Goal: Task Accomplishment & Management: Manage account settings

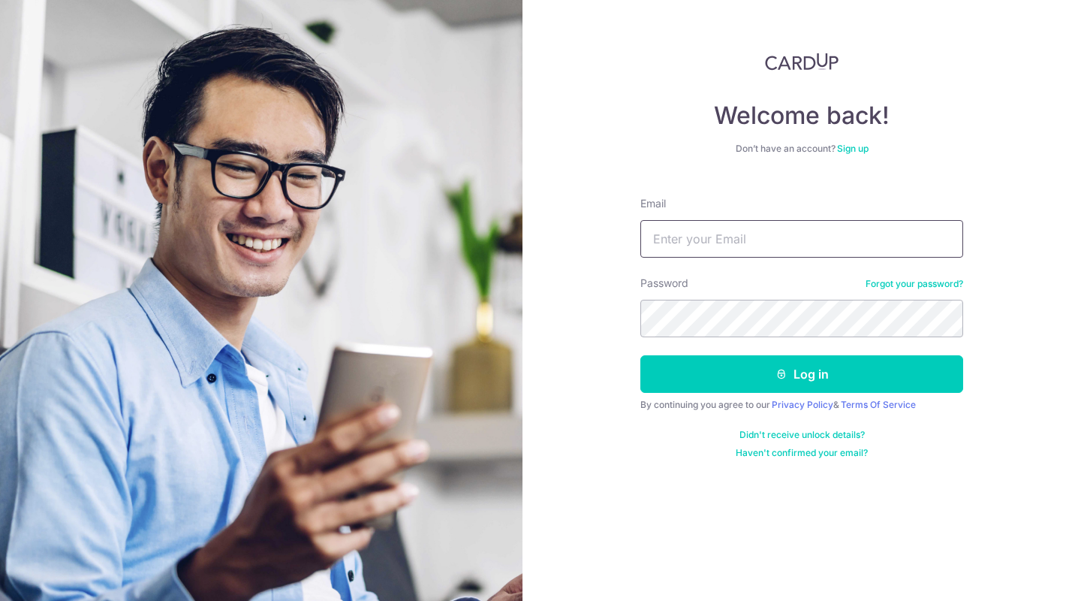
type input "[EMAIL_ADDRESS][DOMAIN_NAME]"
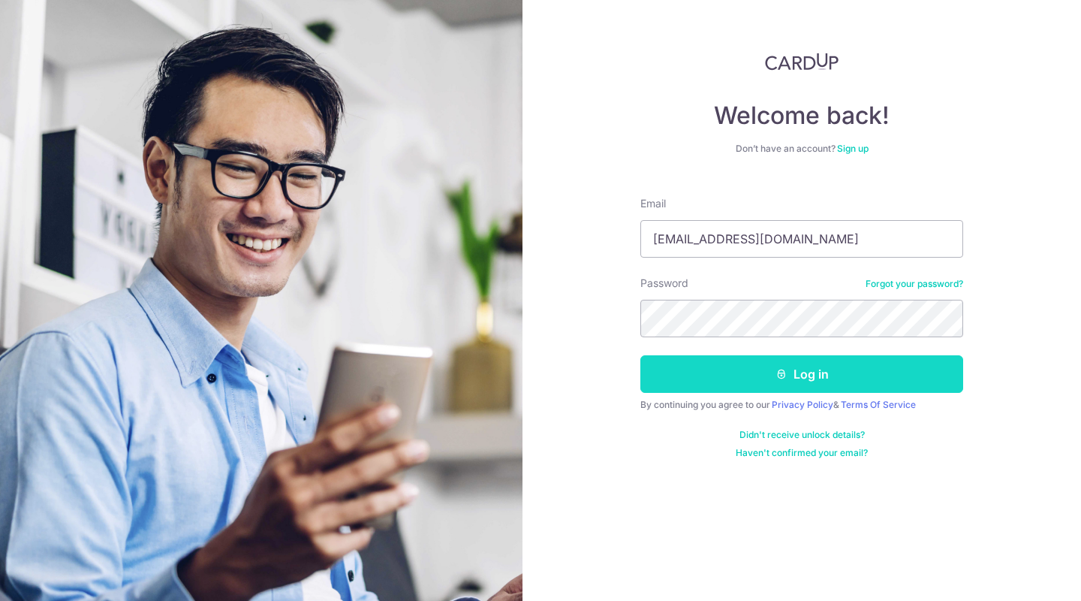
click at [779, 381] on button "Log in" at bounding box center [801, 374] width 323 height 38
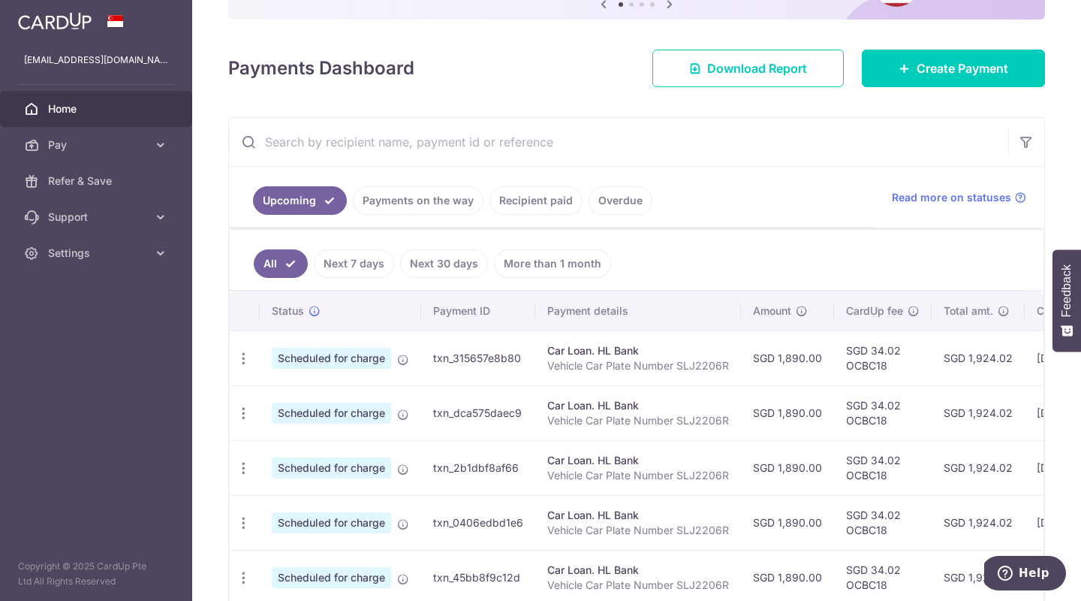
scroll to position [230, 0]
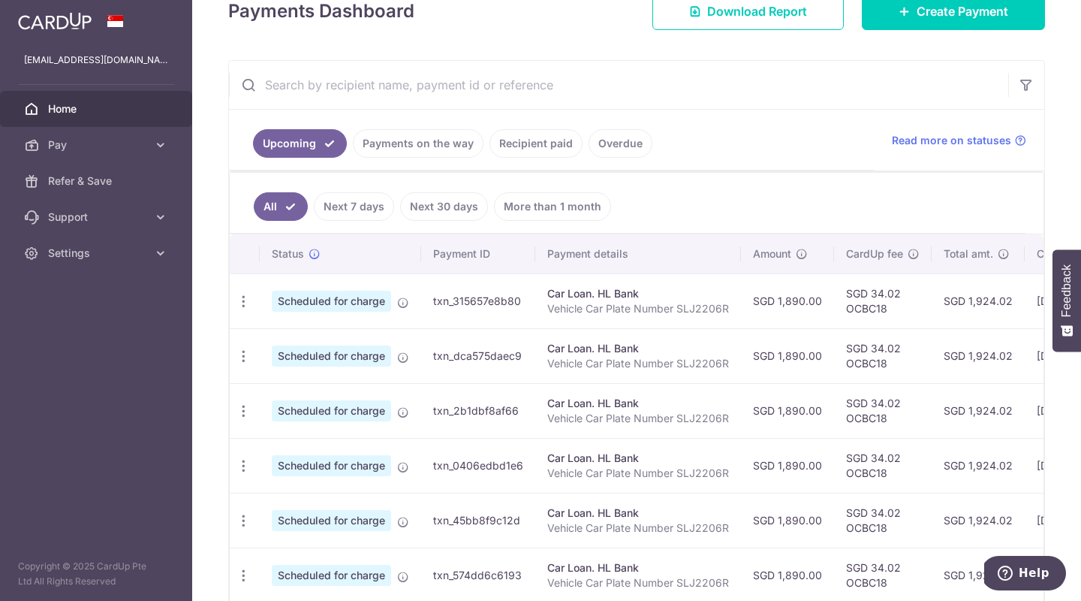
click at [348, 210] on link "Next 7 days" at bounding box center [354, 206] width 80 height 29
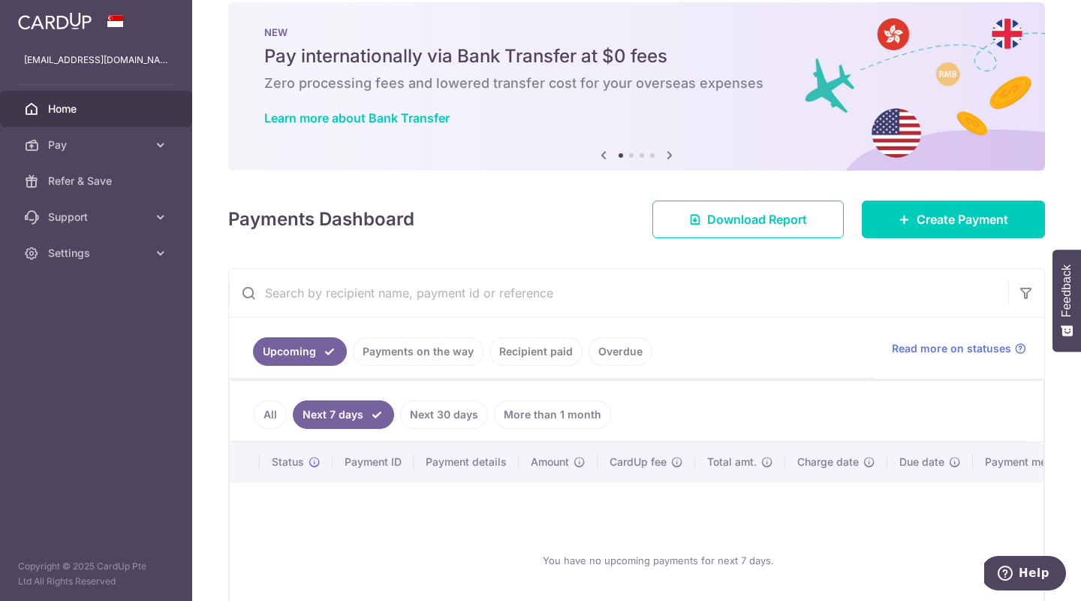
click at [283, 351] on link "Upcoming" at bounding box center [300, 351] width 94 height 29
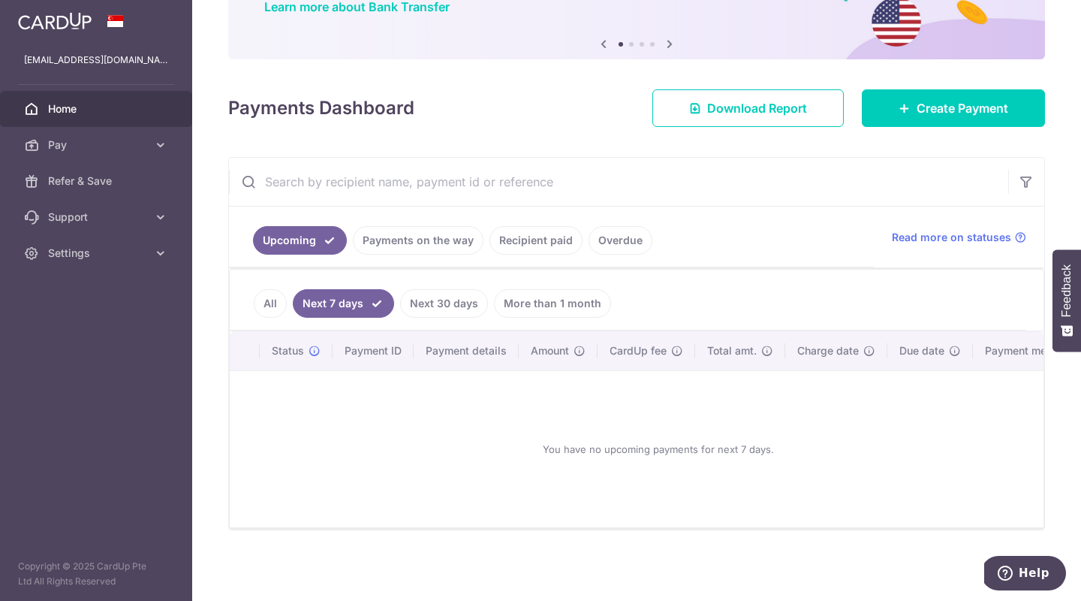
click at [270, 306] on link "All" at bounding box center [270, 303] width 33 height 29
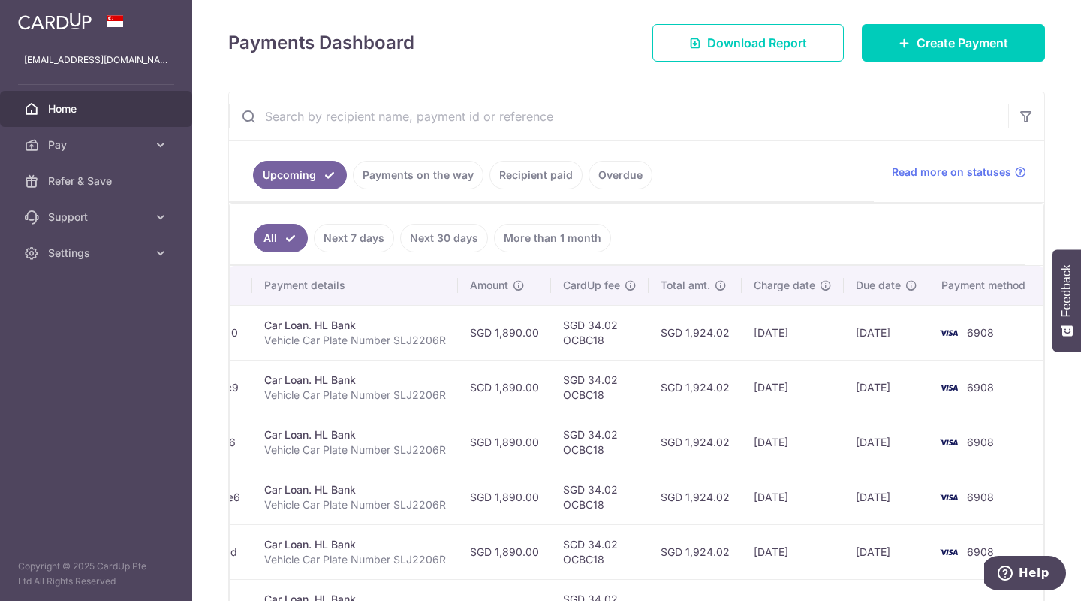
scroll to position [0, 282]
click at [597, 449] on td "SGD 34.02 OCBC18" at bounding box center [601, 441] width 98 height 55
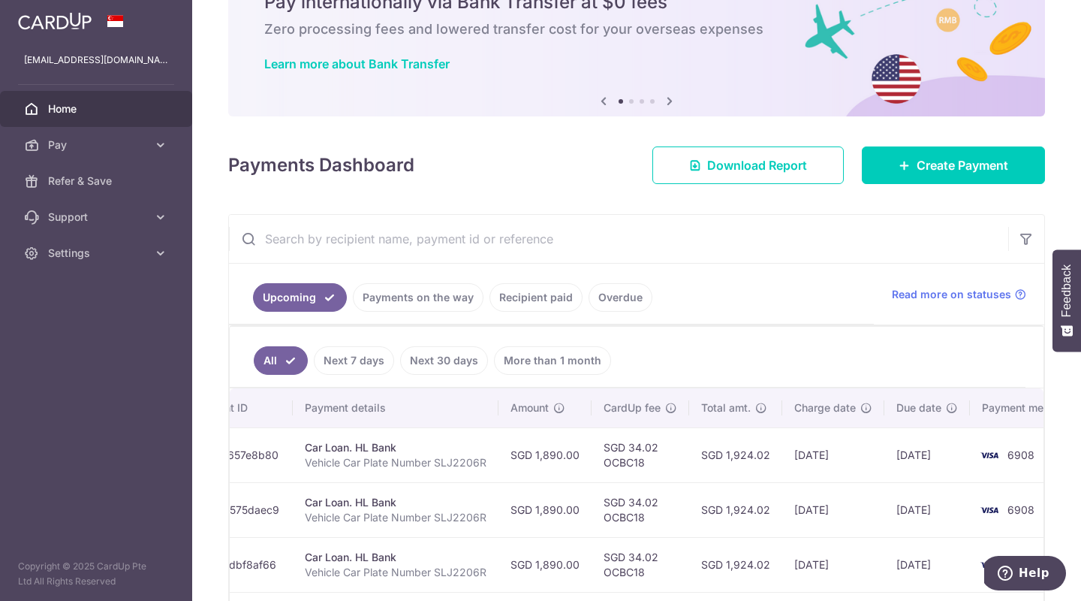
scroll to position [65, 0]
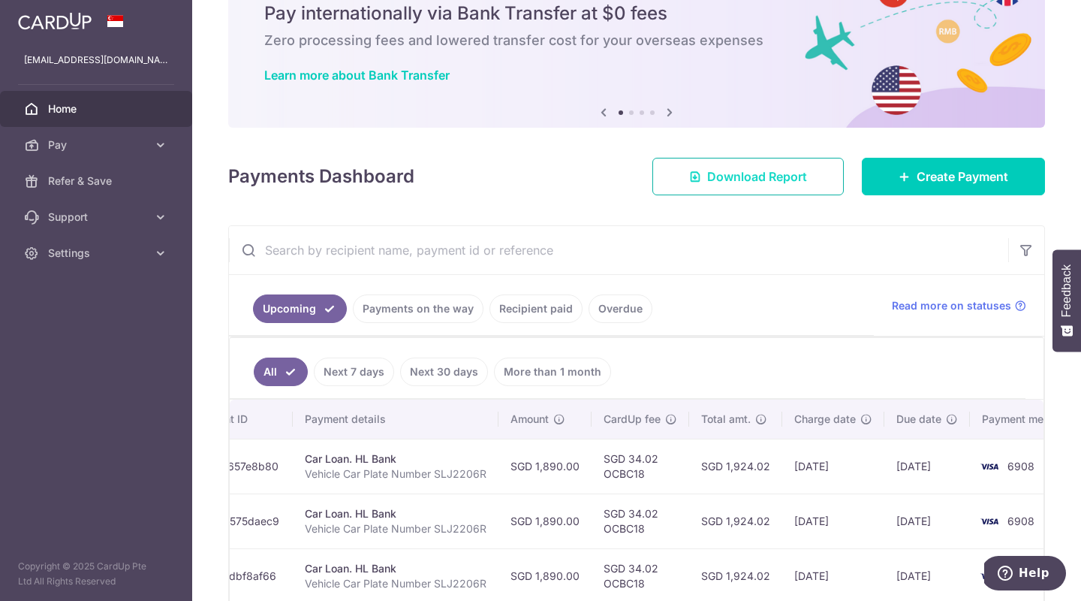
click at [715, 180] on span "Download Report" at bounding box center [757, 176] width 100 height 18
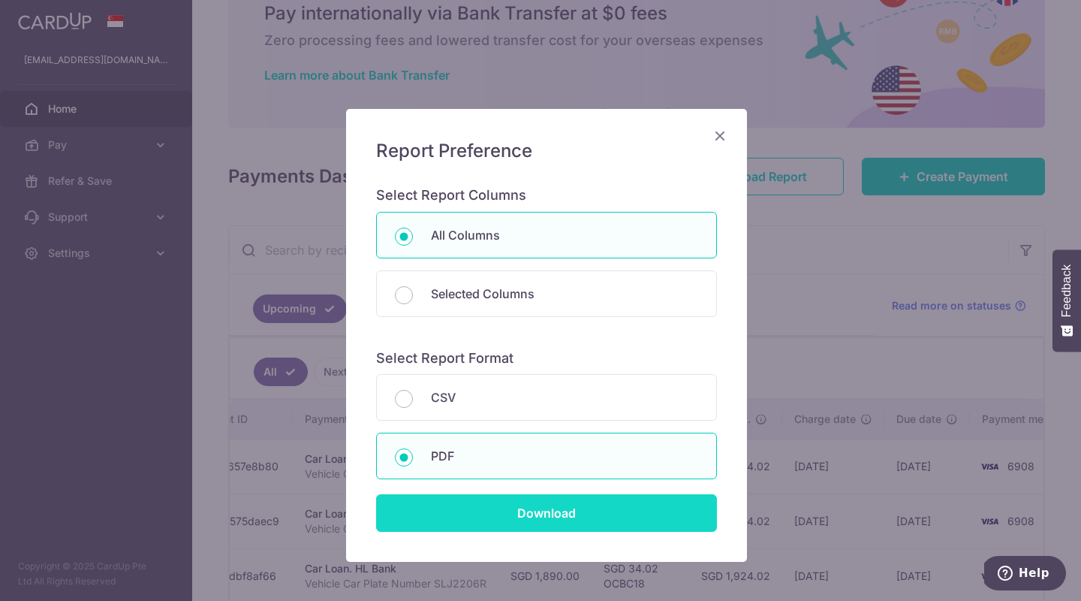
click at [546, 514] on input "Download" at bounding box center [546, 513] width 341 height 38
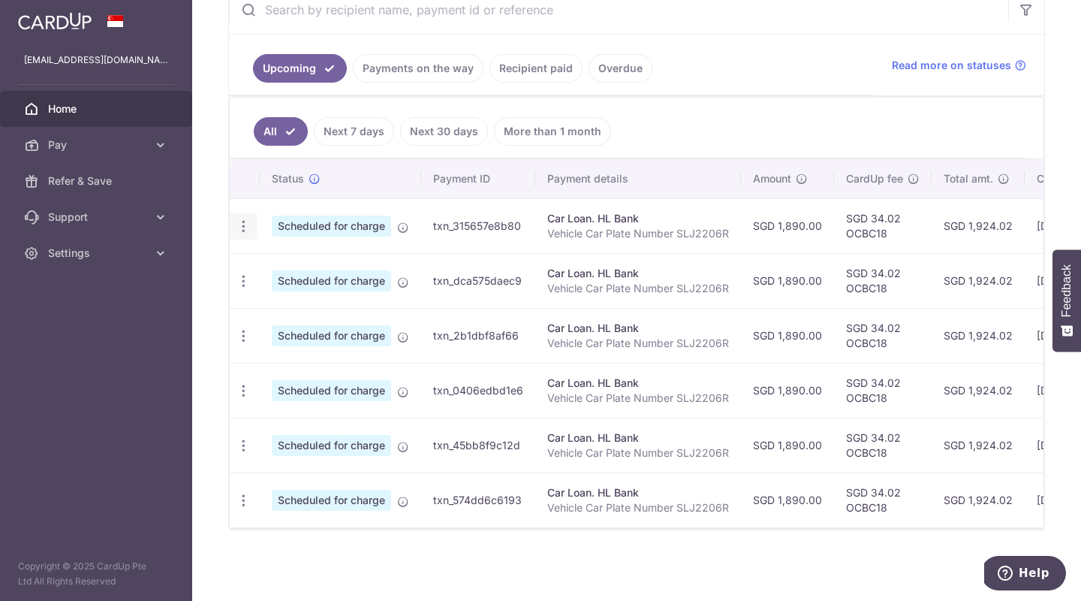
click at [243, 227] on icon "button" at bounding box center [244, 226] width 16 height 16
click at [315, 267] on span "Update payment" at bounding box center [324, 267] width 102 height 18
radio input "true"
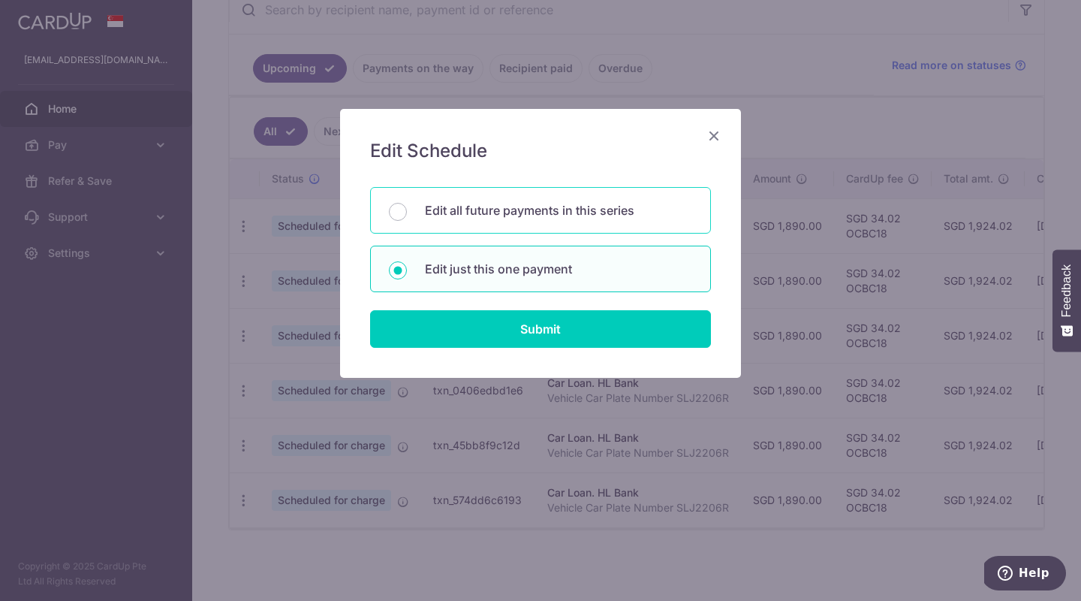
click at [434, 211] on p "Edit all future payments in this series" at bounding box center [558, 210] width 267 height 18
click at [407, 211] on input "Edit all future payments in this series" at bounding box center [398, 212] width 18 height 18
radio input "true"
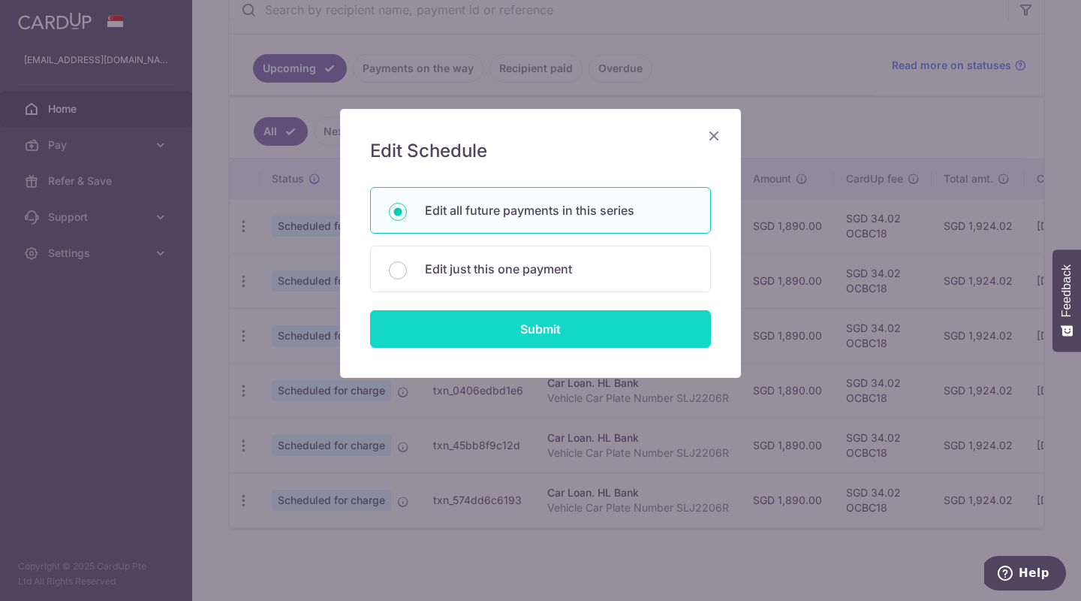
click at [559, 330] on input "Submit" at bounding box center [540, 329] width 341 height 38
radio input "true"
type input "1,890.00"
type input "Vehicle Car Plate Number SLJ2206R"
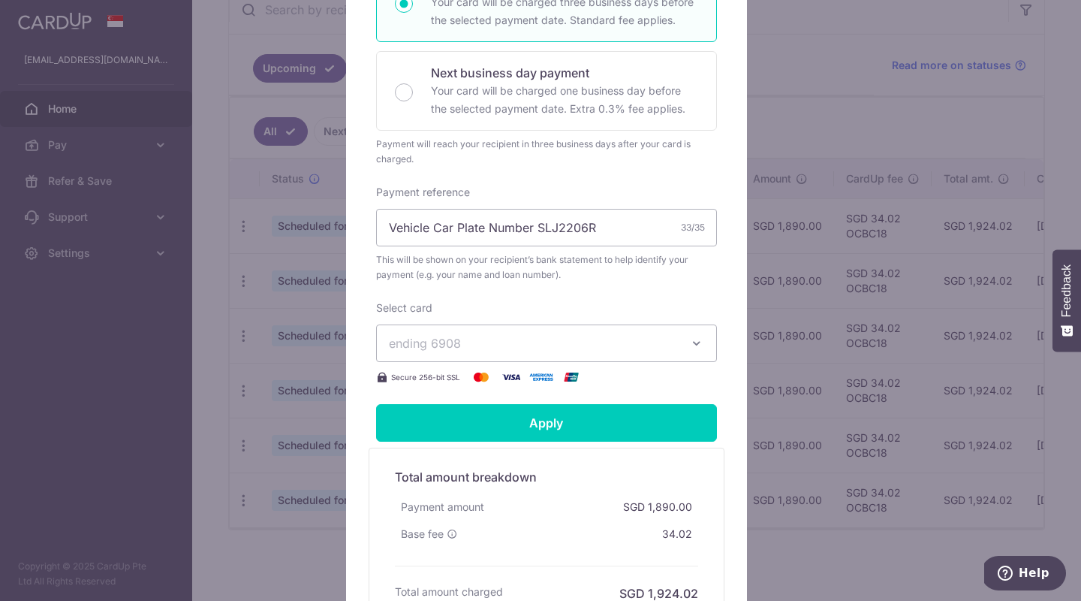
scroll to position [365, 0]
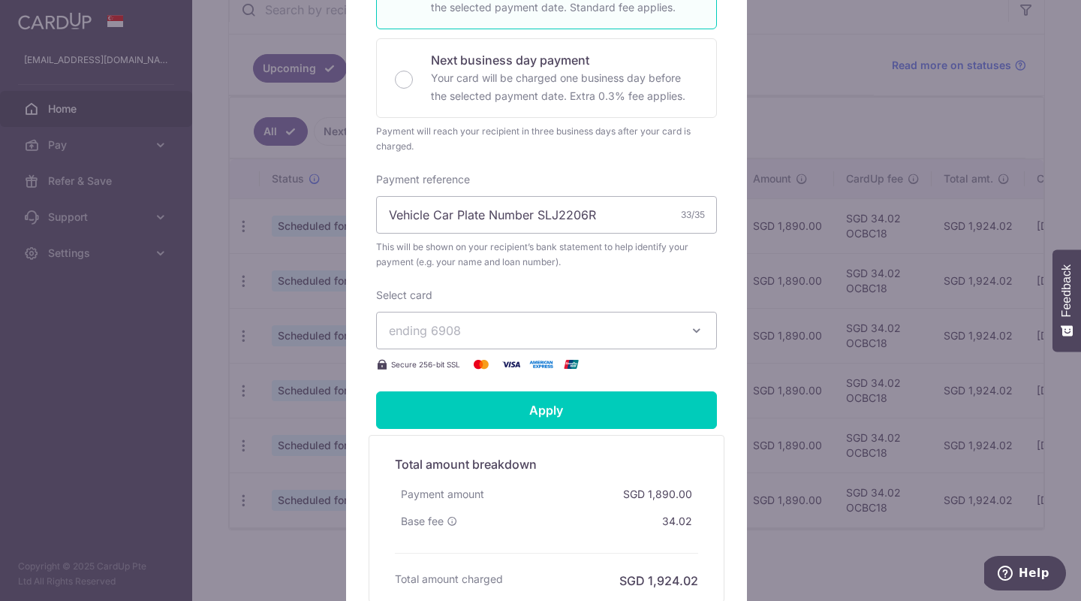
click at [692, 328] on icon "button" at bounding box center [696, 330] width 15 height 15
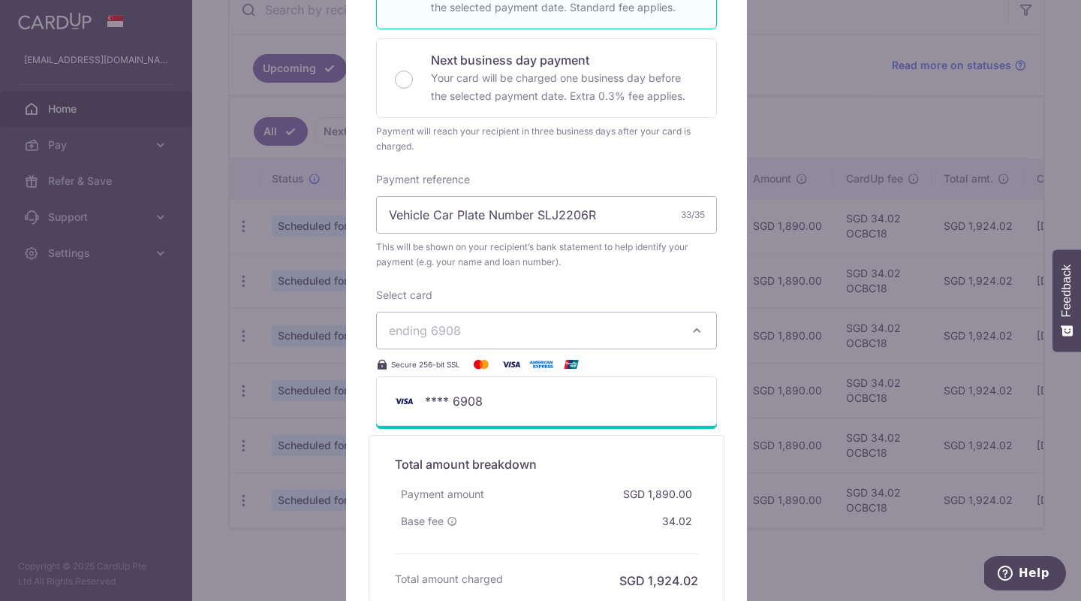
click at [692, 328] on icon "button" at bounding box center [696, 330] width 15 height 15
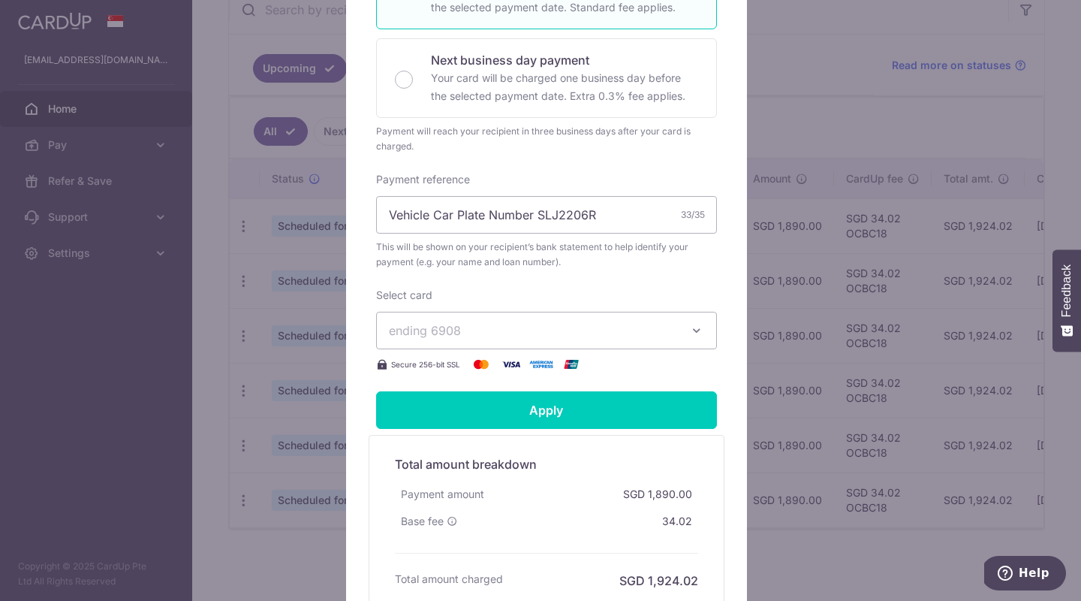
click at [465, 331] on span "ending 6908" at bounding box center [533, 330] width 288 height 18
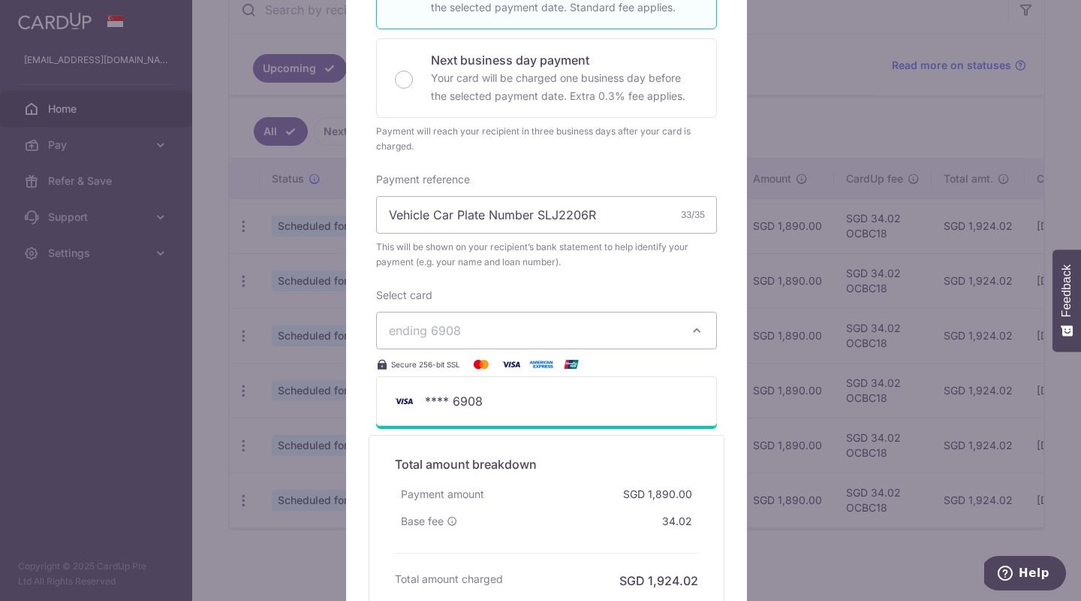
click at [465, 331] on span "ending 6908" at bounding box center [533, 330] width 288 height 18
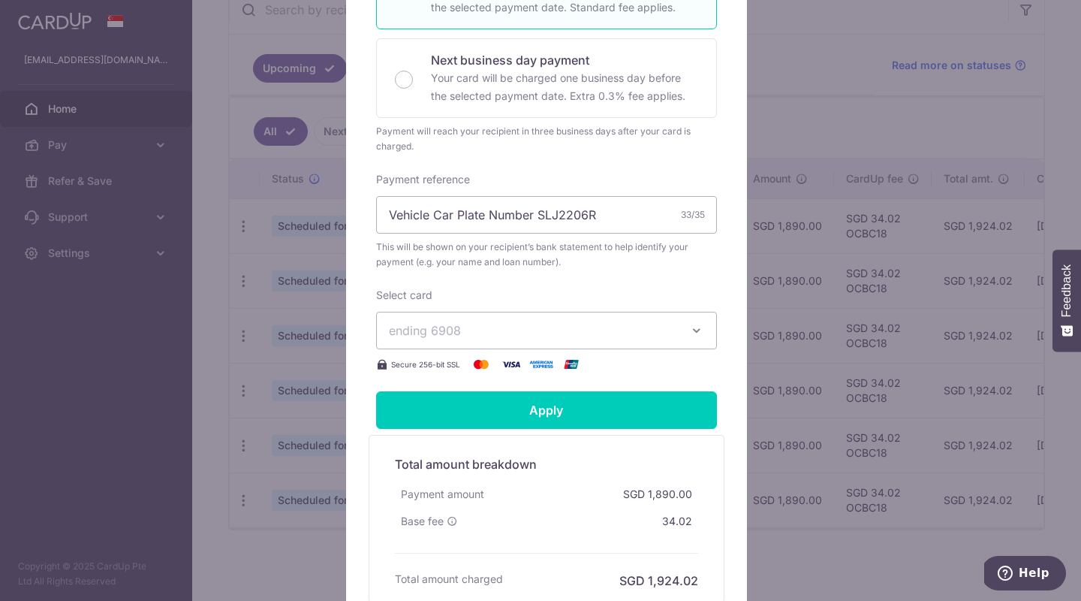
click at [465, 331] on span "ending 6908" at bounding box center [533, 330] width 288 height 18
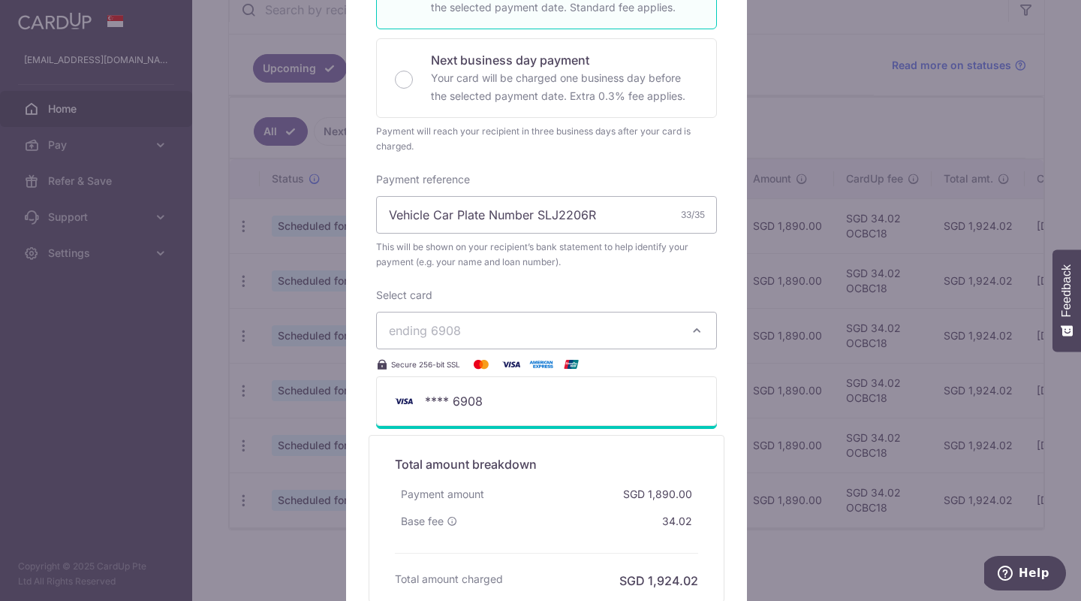
click at [465, 331] on span "ending 6908" at bounding box center [533, 330] width 288 height 18
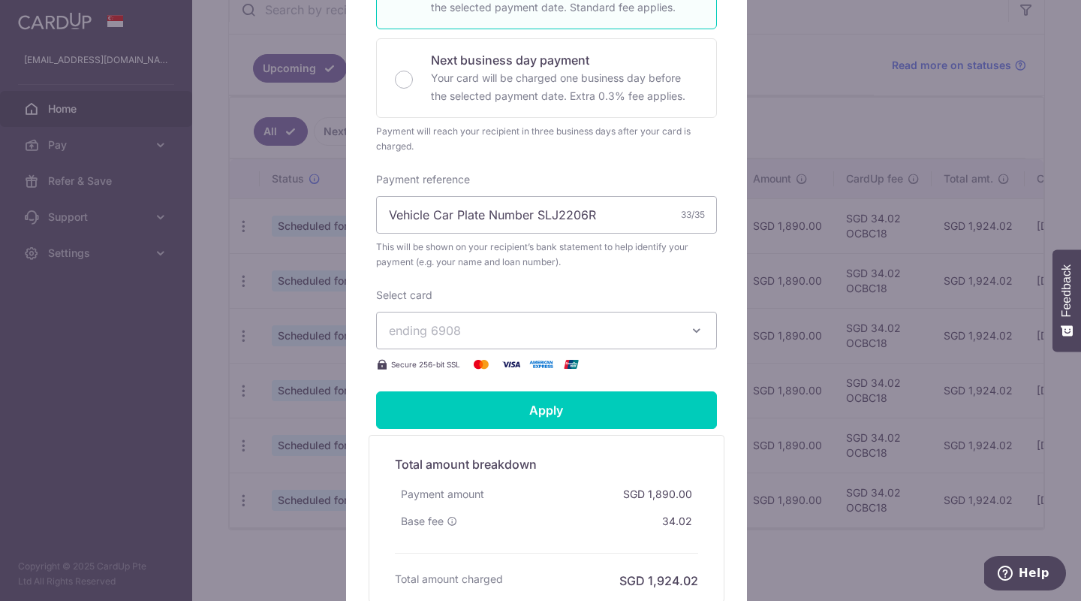
click at [695, 330] on icon "button" at bounding box center [696, 330] width 15 height 15
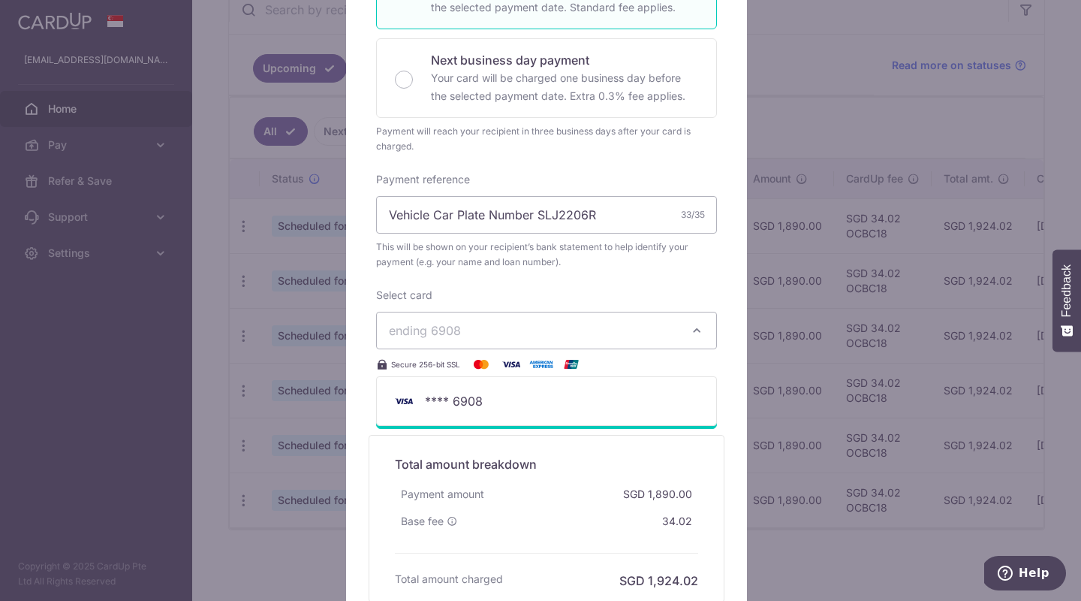
click at [620, 284] on div "Enter payment amount 1,890.00 1890.00 SGD To change the payment amount, please …" at bounding box center [546, 112] width 341 height 521
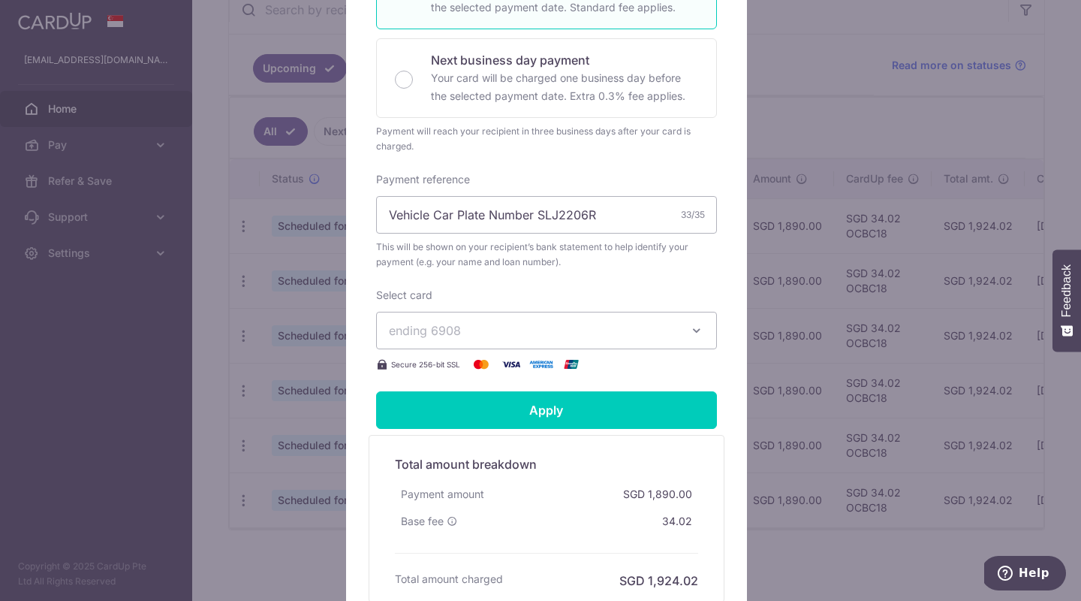
scroll to position [0, 0]
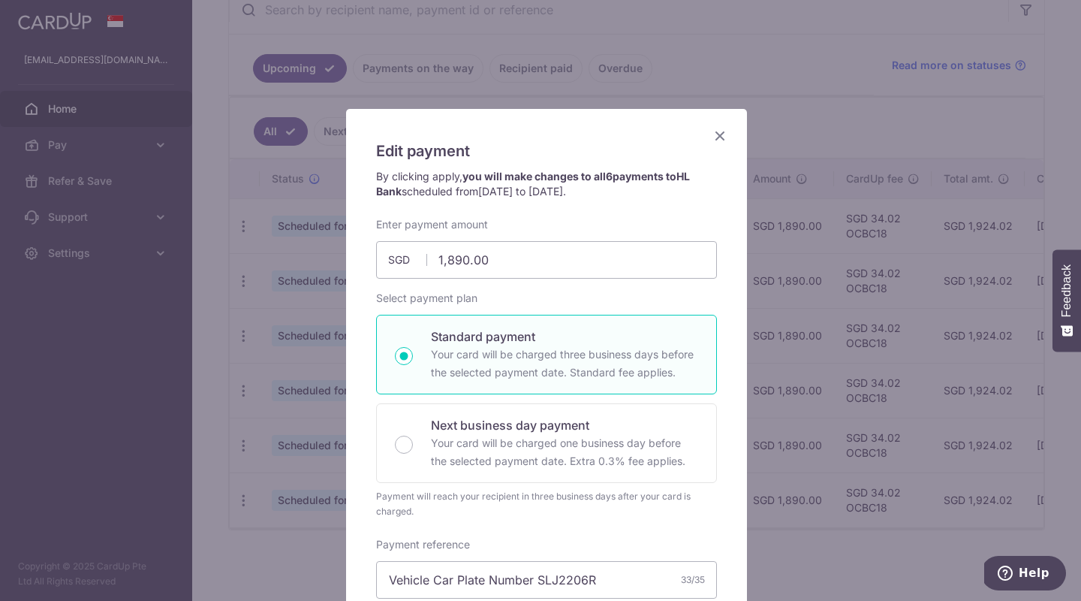
click at [713, 135] on icon "Close" at bounding box center [720, 135] width 18 height 19
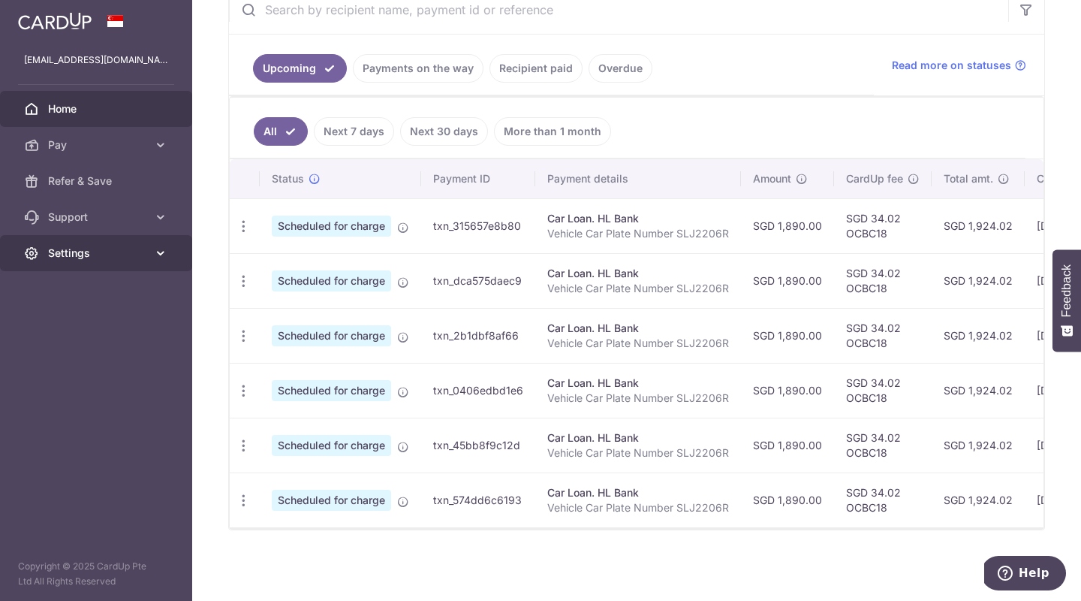
click at [89, 252] on span "Settings" at bounding box center [97, 253] width 99 height 15
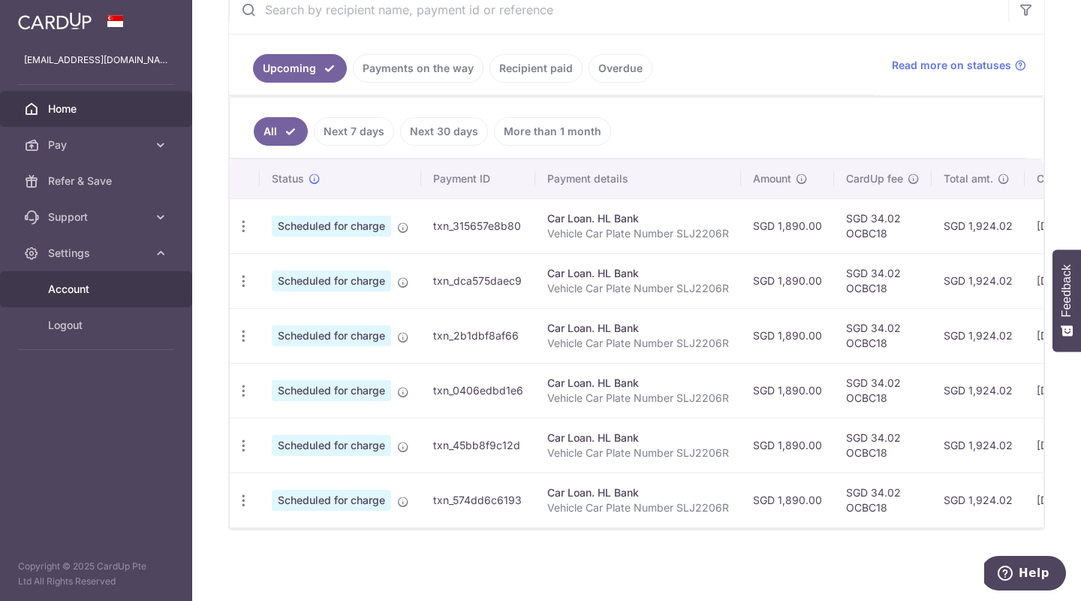
click at [89, 295] on span "Account" at bounding box center [97, 289] width 99 height 15
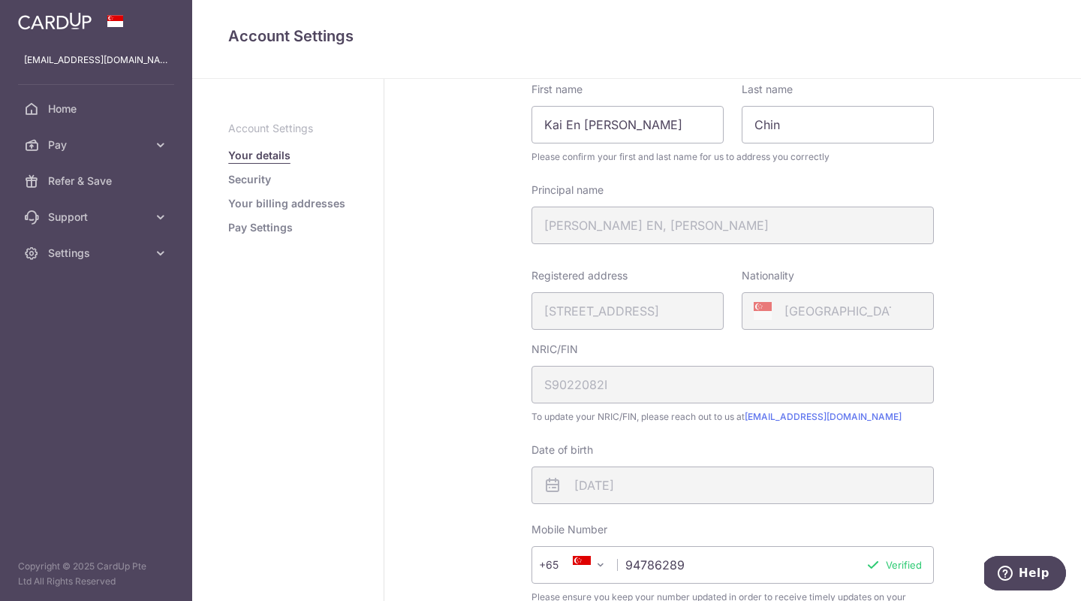
scroll to position [102, 0]
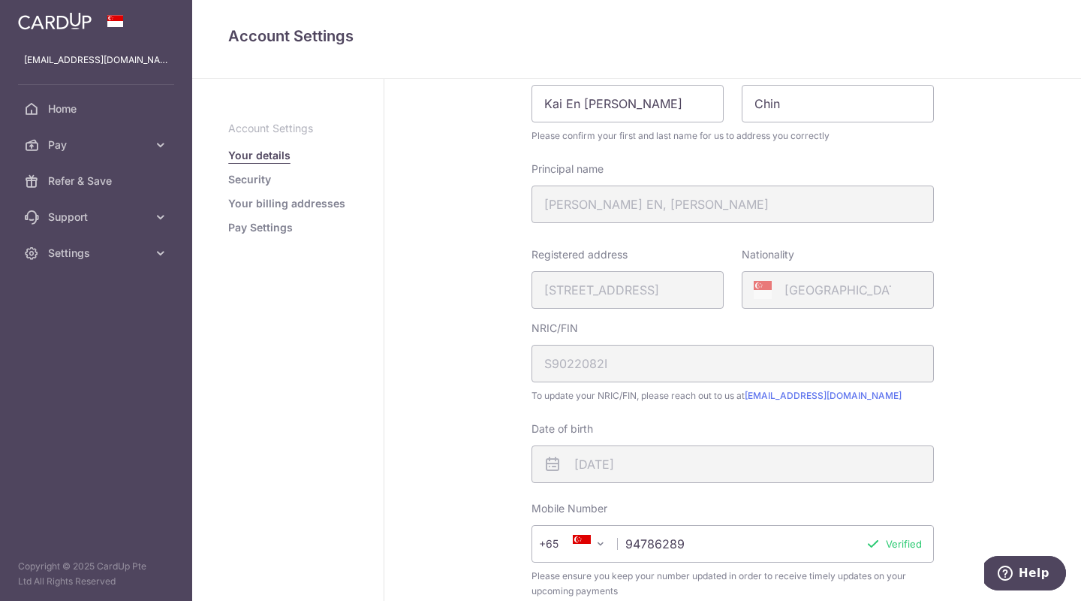
click at [262, 206] on link "Your billing addresses" at bounding box center [286, 203] width 117 height 15
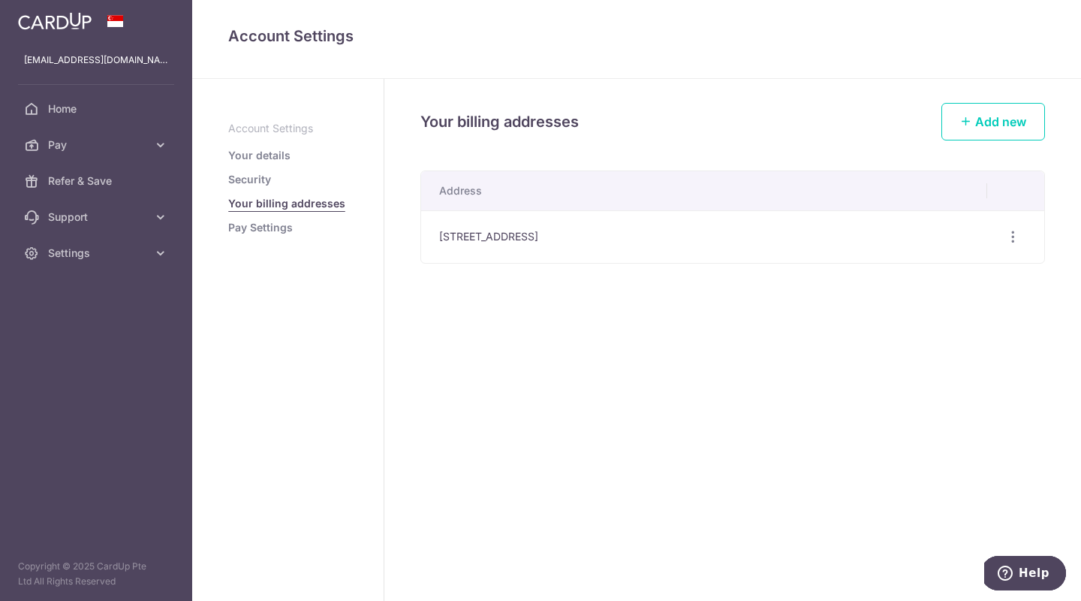
click at [273, 230] on link "Pay Settings" at bounding box center [260, 227] width 65 height 15
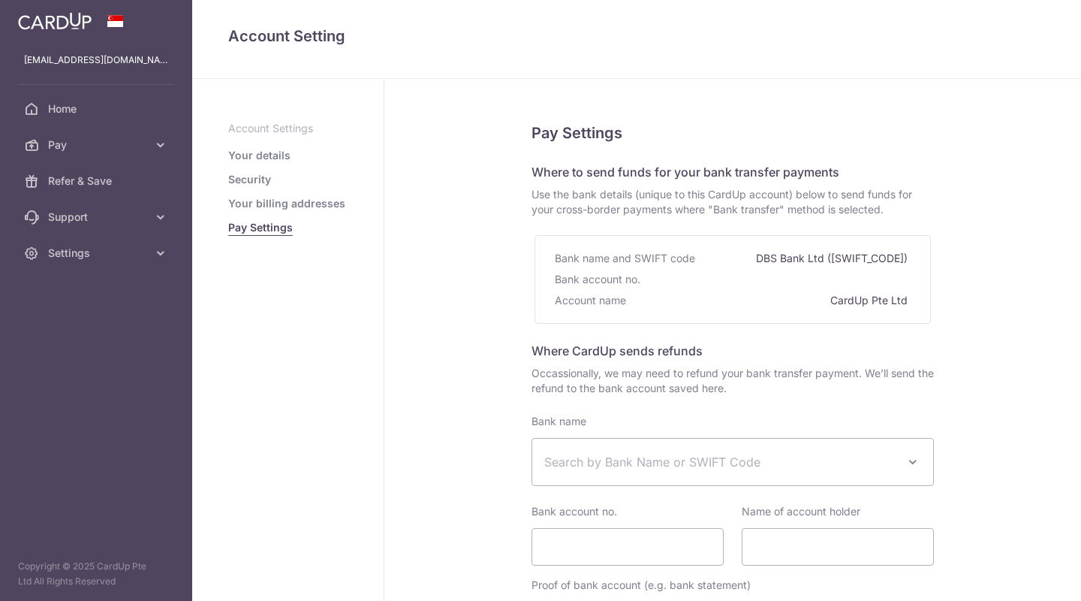
select select
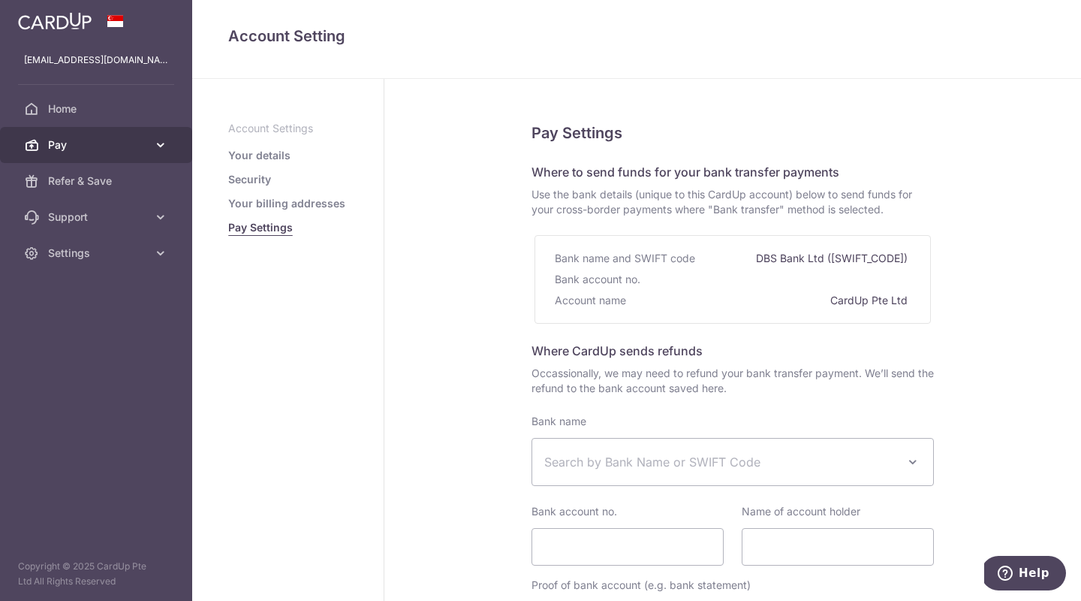
click at [71, 144] on span "Pay" at bounding box center [97, 144] width 99 height 15
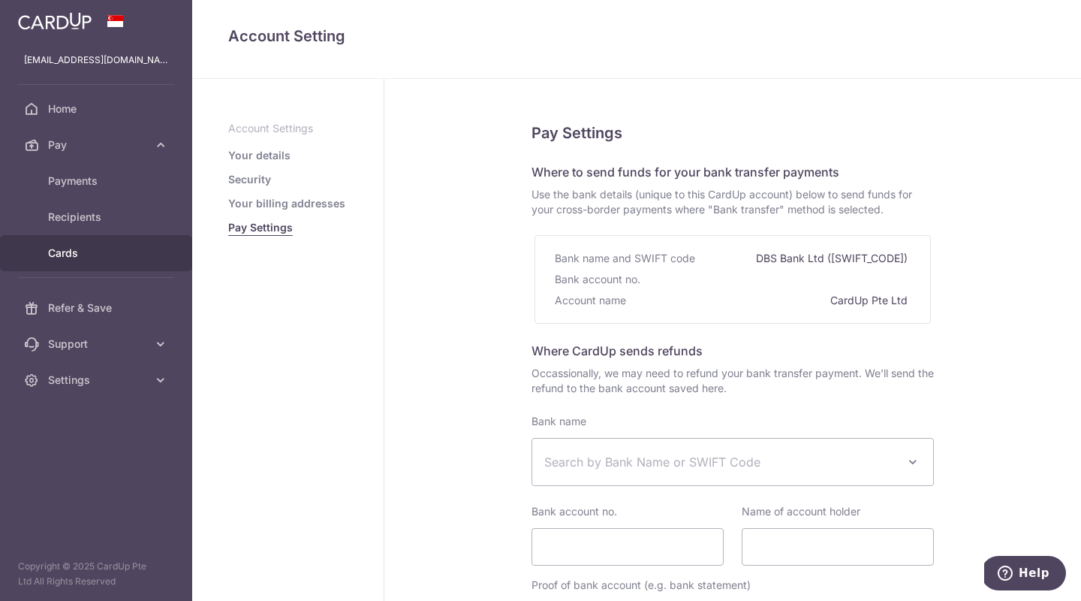
click at [73, 254] on span "Cards" at bounding box center [97, 253] width 99 height 15
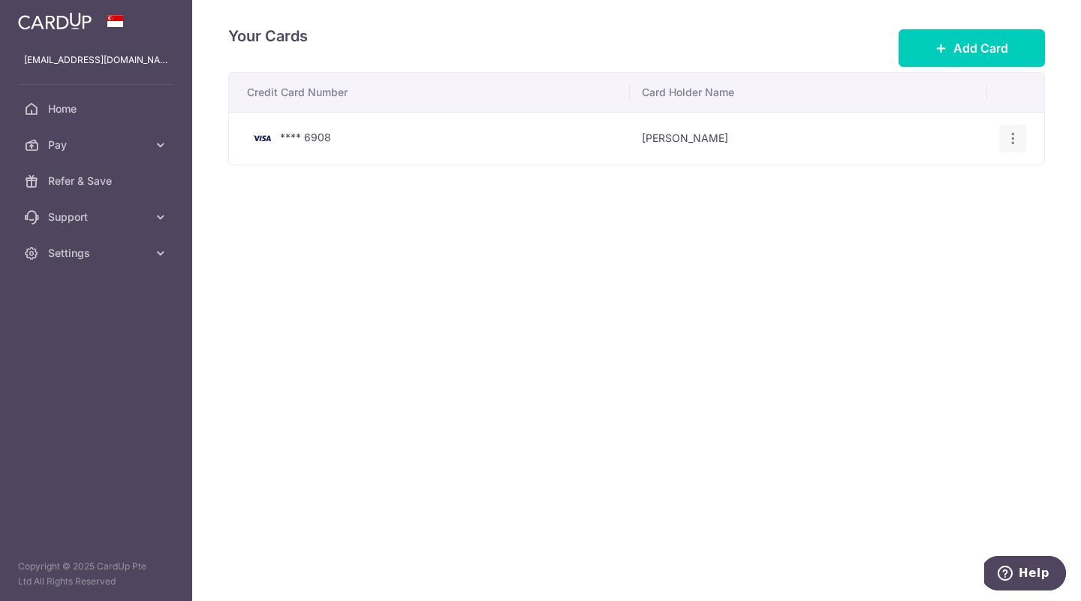
click at [1012, 137] on icon "button" at bounding box center [1013, 139] width 16 height 16
click at [925, 178] on span "View/Edit" at bounding box center [962, 180] width 102 height 18
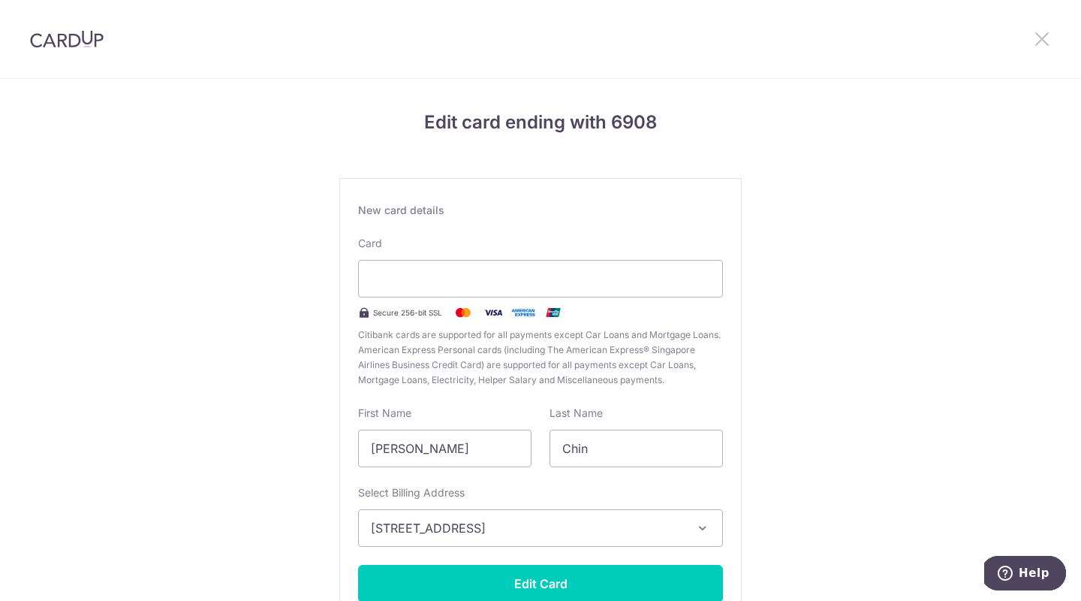
click at [1044, 41] on icon at bounding box center [1042, 38] width 18 height 19
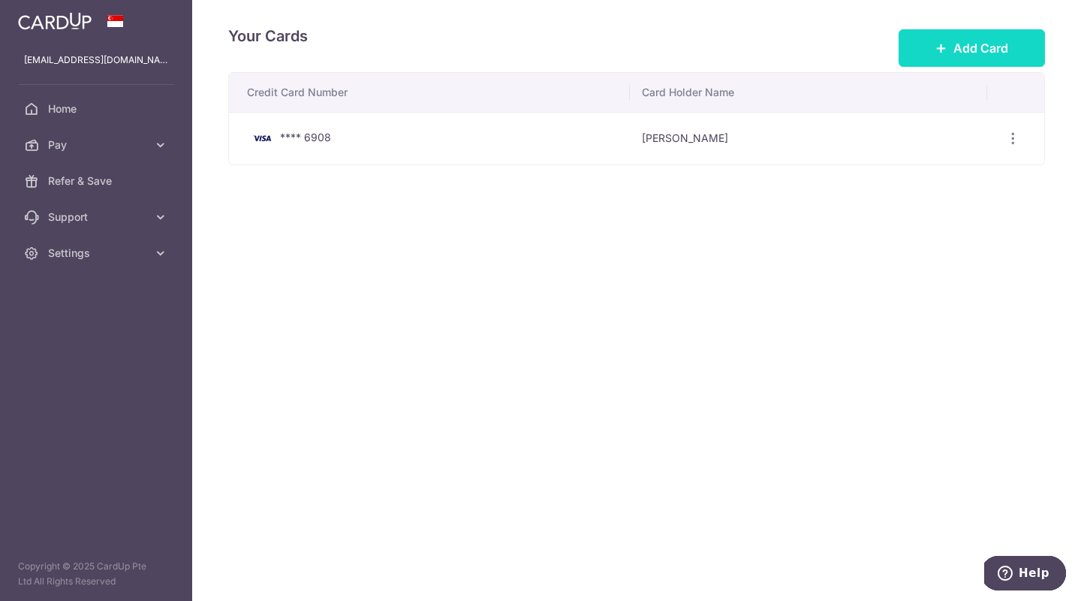
click at [972, 51] on span "Add Card" at bounding box center [980, 48] width 55 height 18
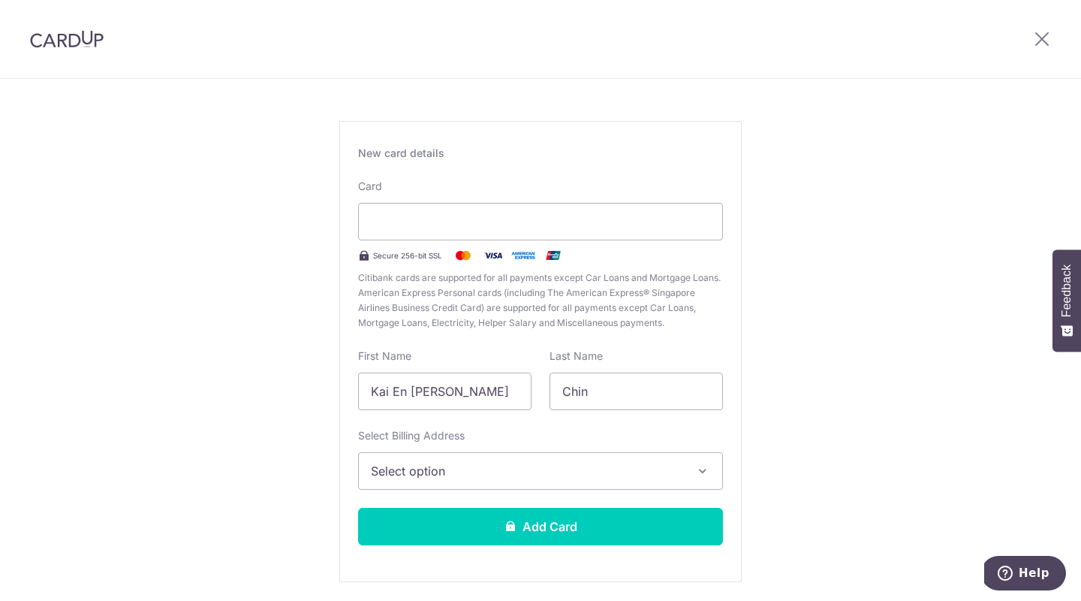
scroll to position [67, 0]
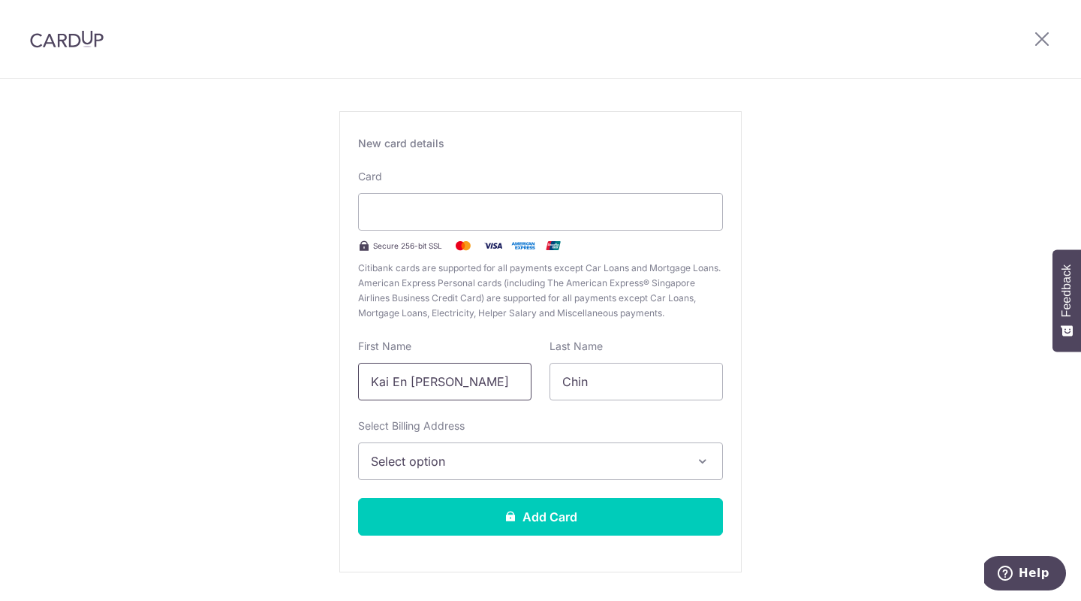
click at [405, 381] on input "Kai En [PERSON_NAME]" at bounding box center [444, 382] width 173 height 38
drag, startPoint x: 406, startPoint y: 382, endPoint x: 309, endPoint y: 372, distance: 98.1
click at [310, 372] on div "New Card Details New card details Card Secure 256-bit SSL Citibank cards are su…" at bounding box center [540, 327] width 1081 height 631
type input "Joanne"
click at [655, 390] on input "Chin" at bounding box center [636, 382] width 173 height 38
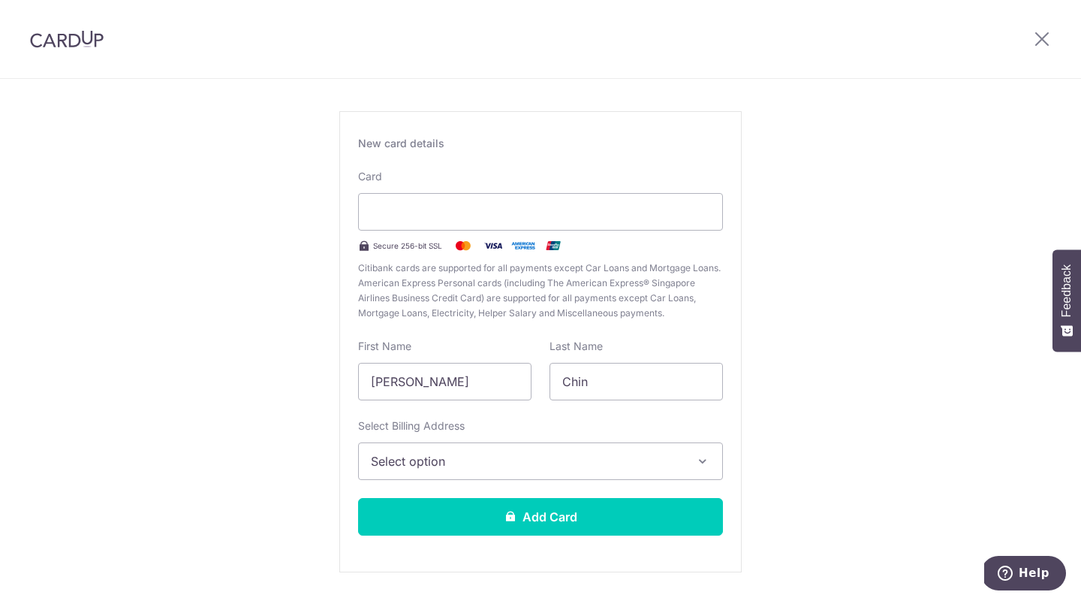
click at [574, 465] on span "Select option" at bounding box center [527, 461] width 312 height 18
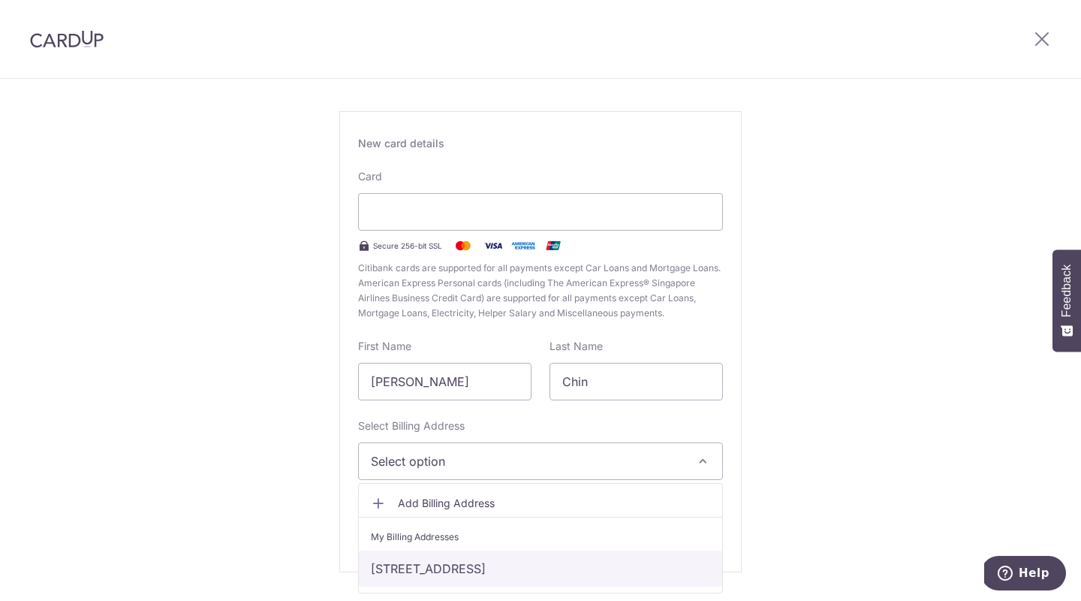
click at [569, 570] on link "9 Bishan Street 15, #17-11 Sky Habitat, Singapore, Singapore-573909" at bounding box center [540, 568] width 363 height 36
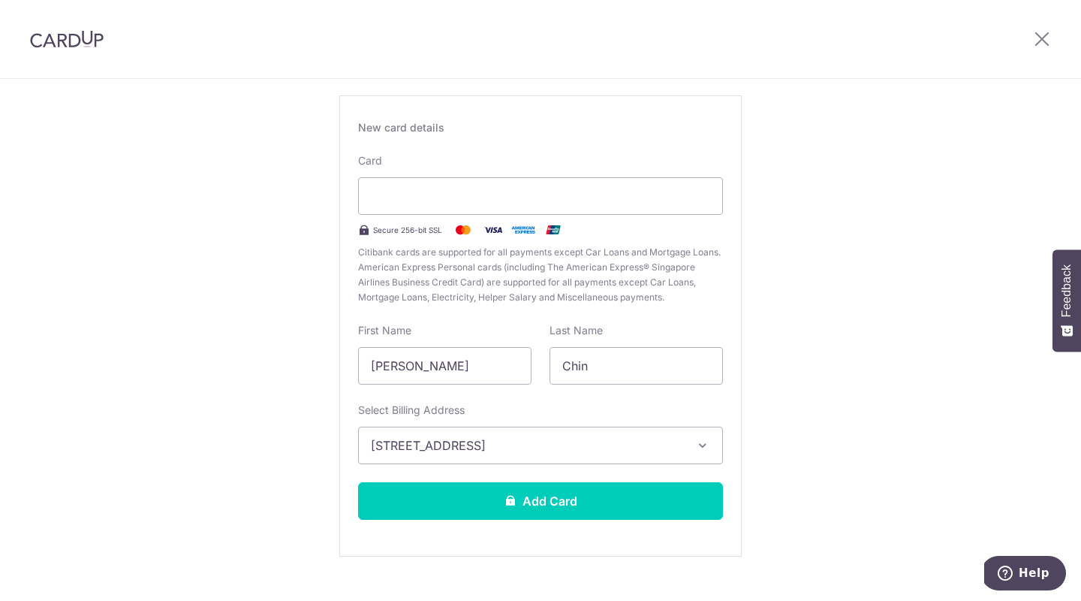
scroll to position [109, 0]
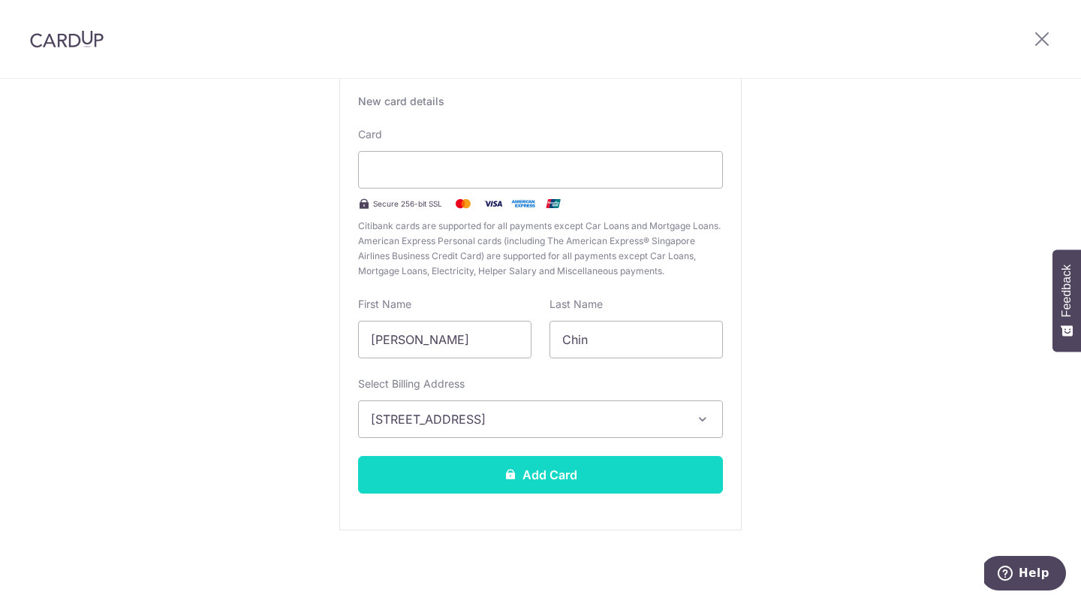
click at [511, 479] on icon at bounding box center [511, 474] width 12 height 12
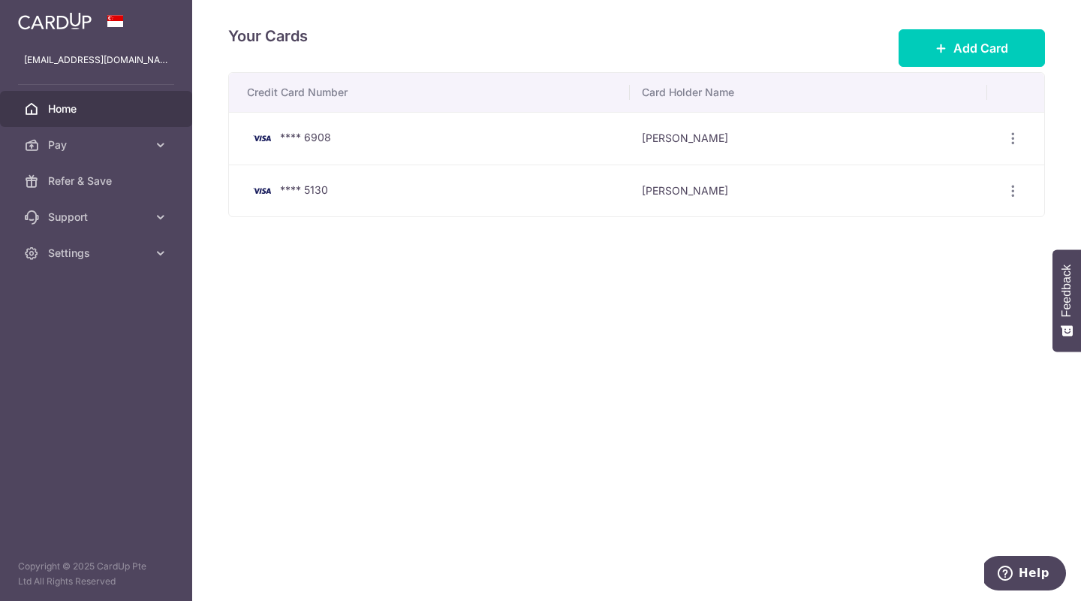
click at [67, 108] on span "Home" at bounding box center [97, 108] width 99 height 15
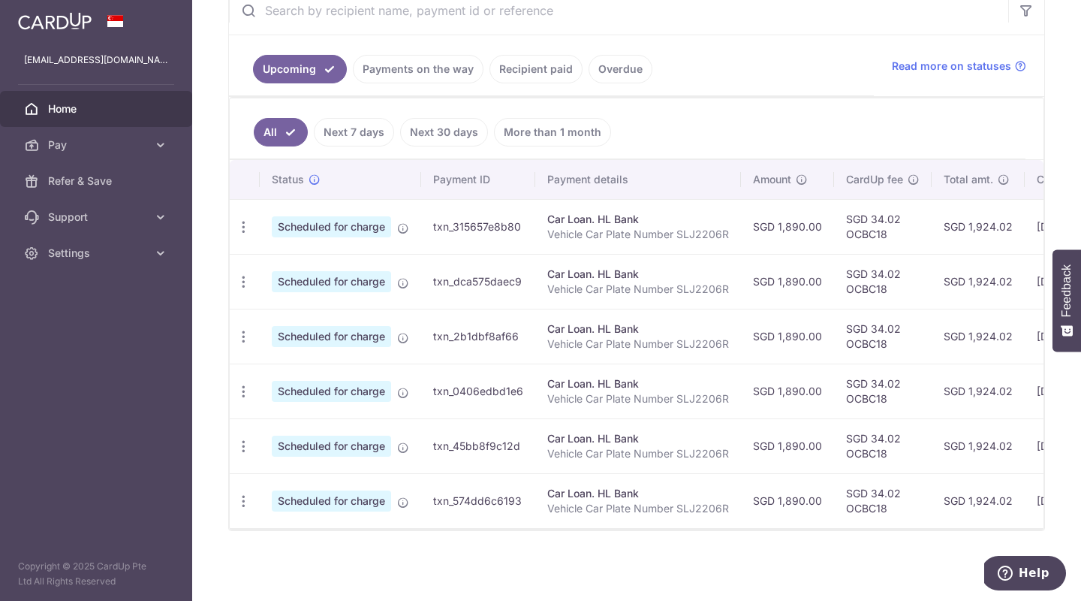
scroll to position [313, 0]
click at [240, 219] on icon "button" at bounding box center [244, 226] width 16 height 16
click at [294, 261] on span "Update payment" at bounding box center [324, 267] width 102 height 18
radio input "true"
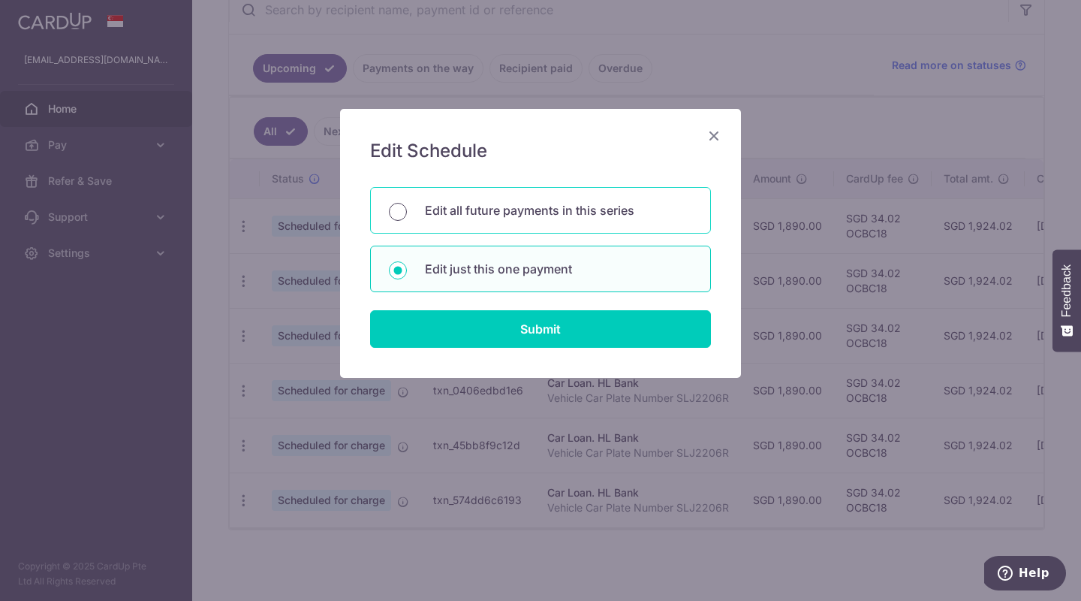
click at [401, 210] on input "Edit all future payments in this series" at bounding box center [398, 212] width 18 height 18
radio input "true"
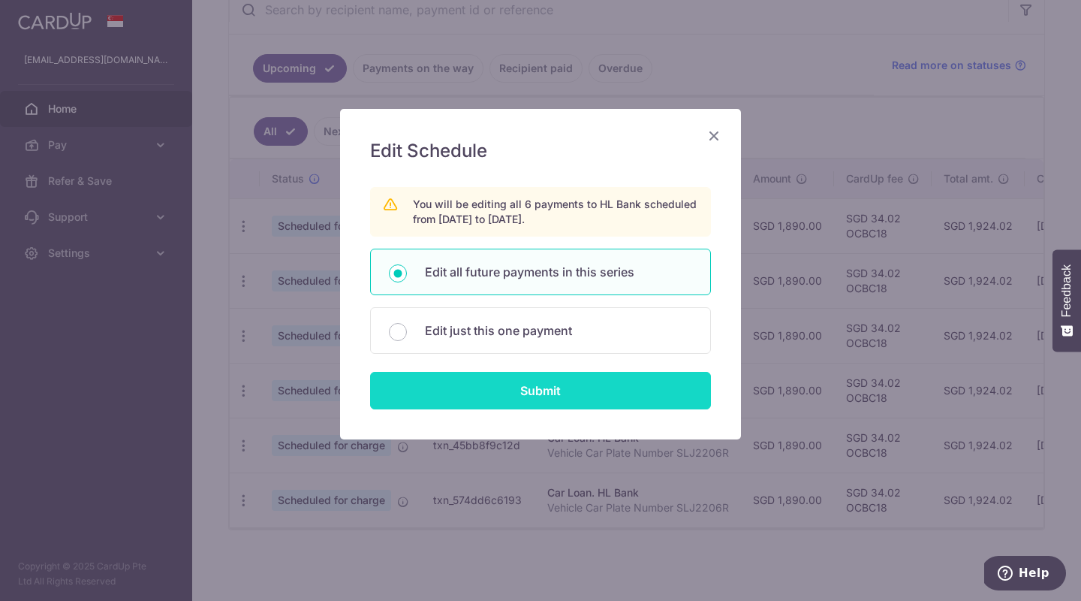
click at [544, 393] on input "Submit" at bounding box center [540, 391] width 341 height 38
radio input "true"
type input "1,890.00"
type input "Vehicle Car Plate Number SLJ2206R"
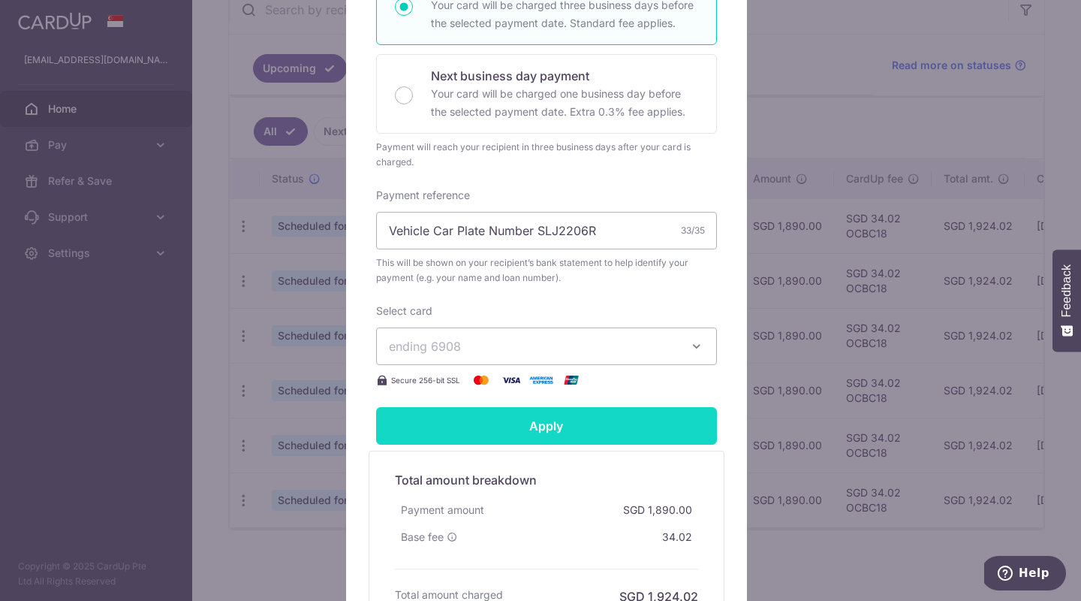
scroll to position [450, 0]
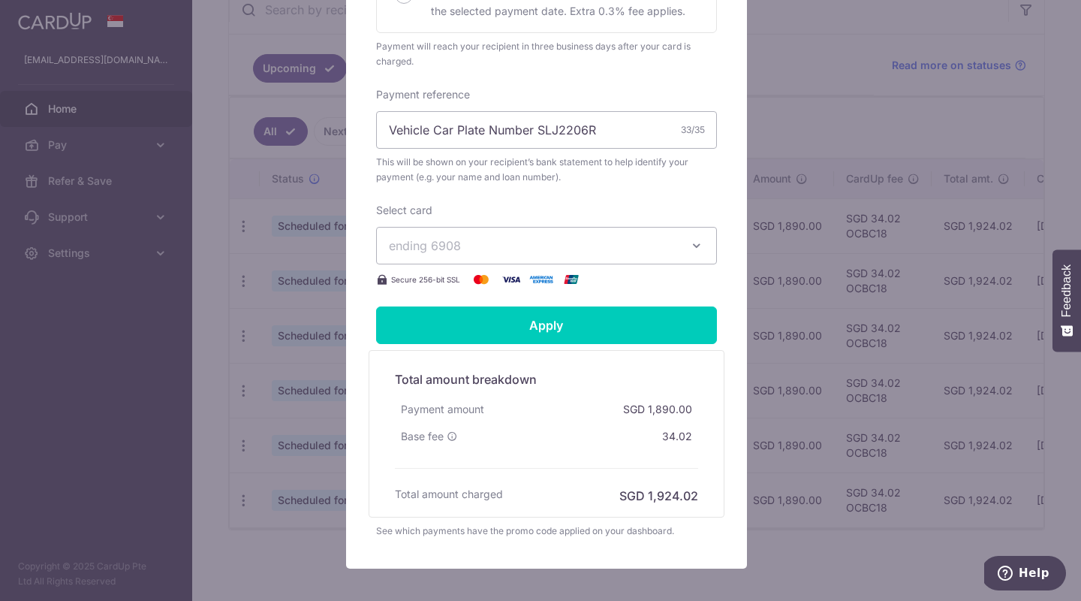
click at [689, 243] on icon "button" at bounding box center [696, 245] width 15 height 15
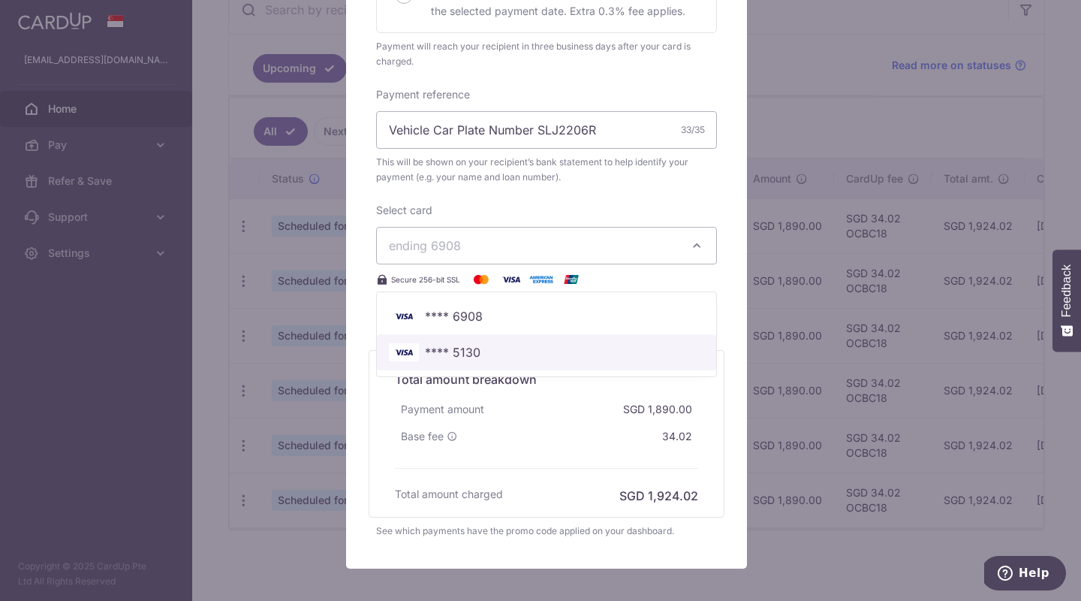
click at [475, 358] on span "**** 5130" at bounding box center [546, 352] width 315 height 18
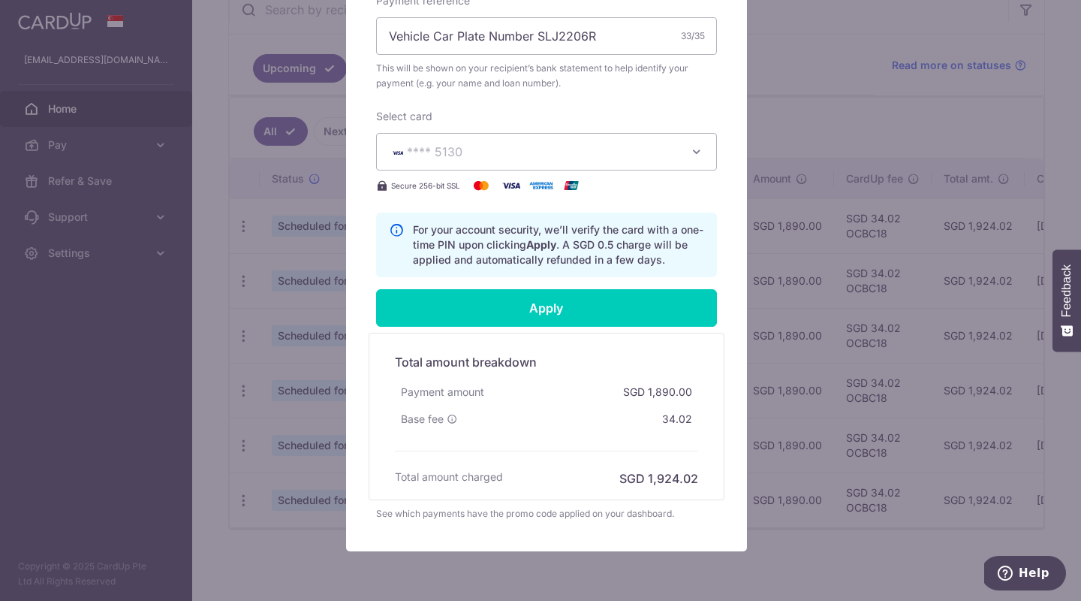
scroll to position [595, 0]
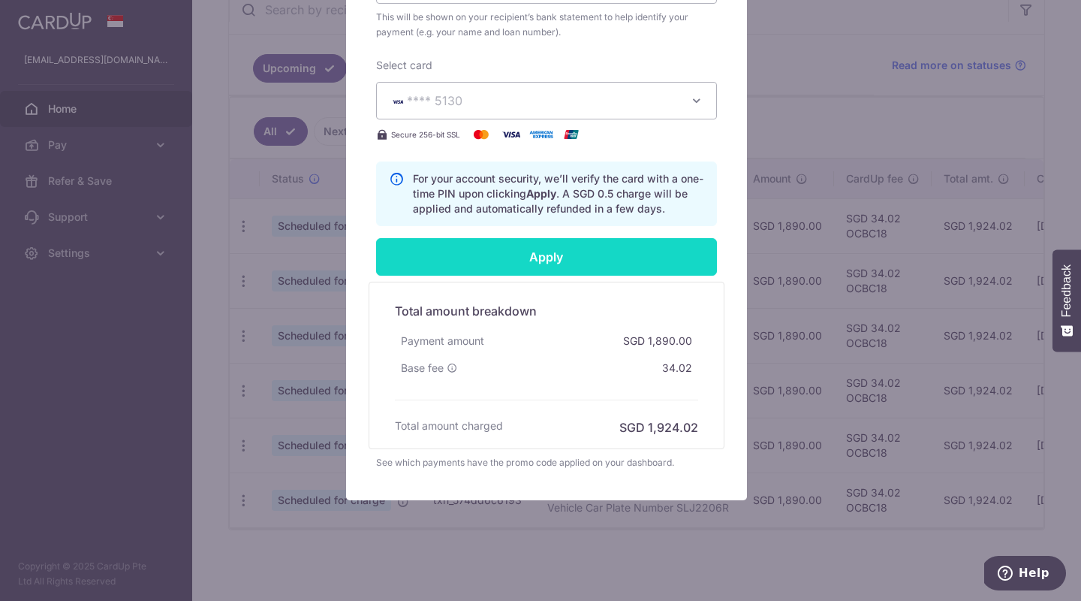
click at [547, 260] on input "Apply" at bounding box center [546, 257] width 341 height 38
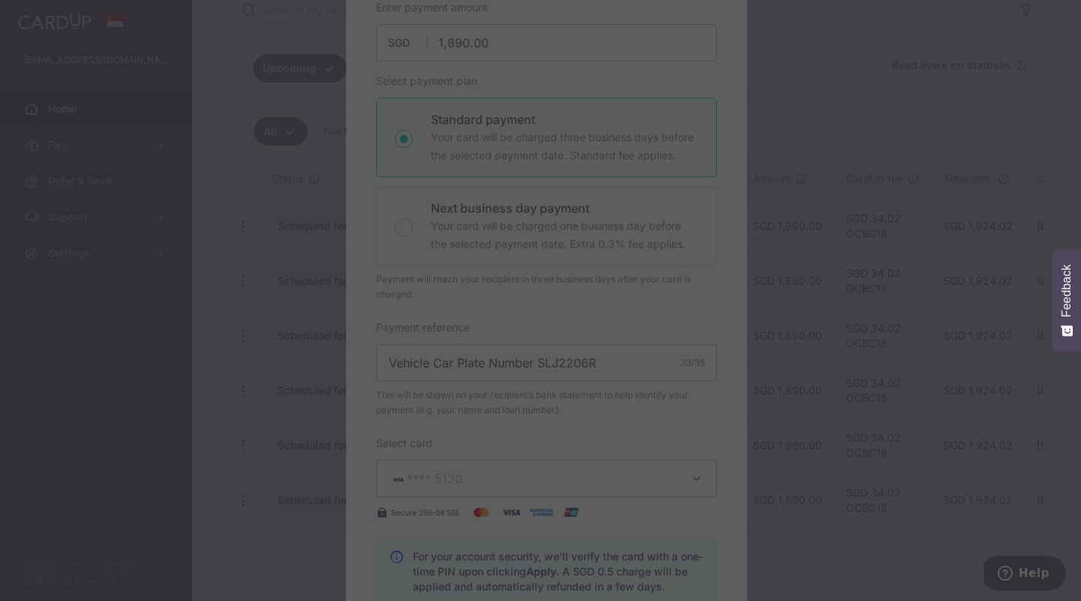
scroll to position [214, 0]
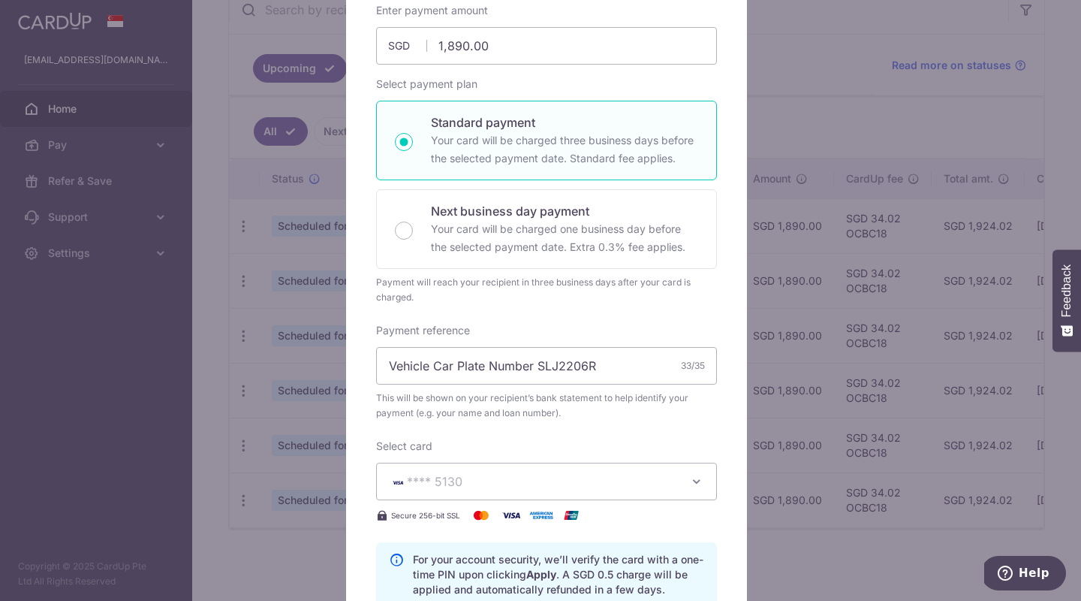
type input "Successfully Applied"
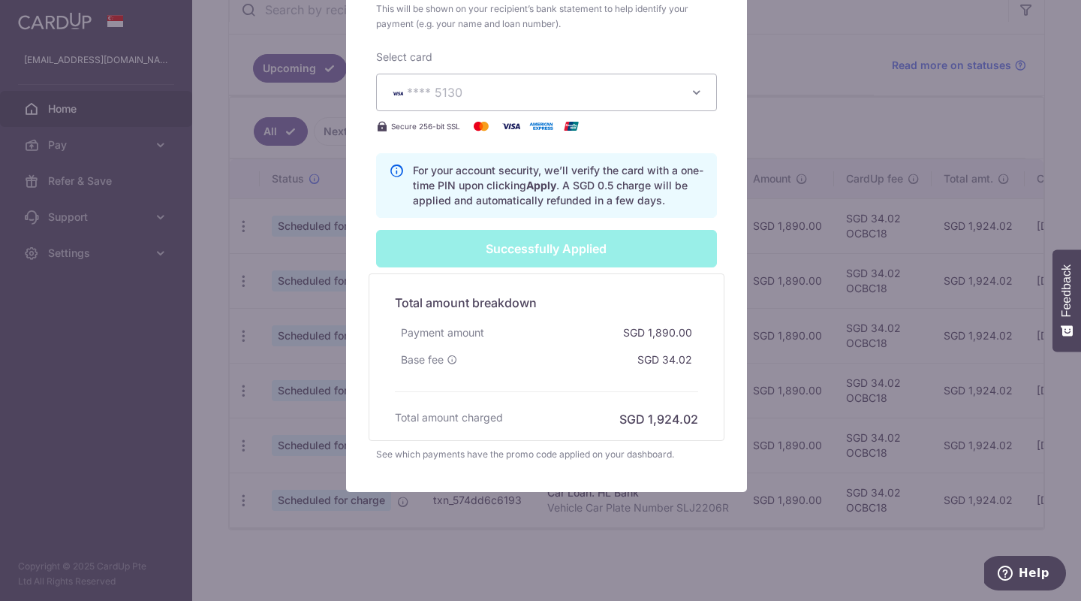
scroll to position [0, 0]
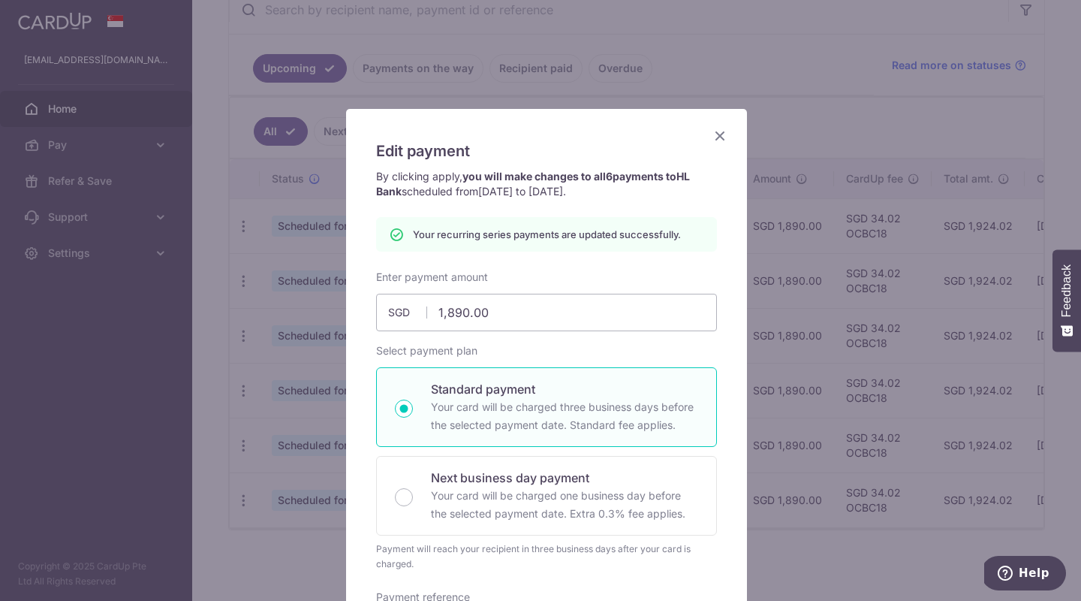
click at [713, 135] on icon "Close" at bounding box center [720, 135] width 18 height 19
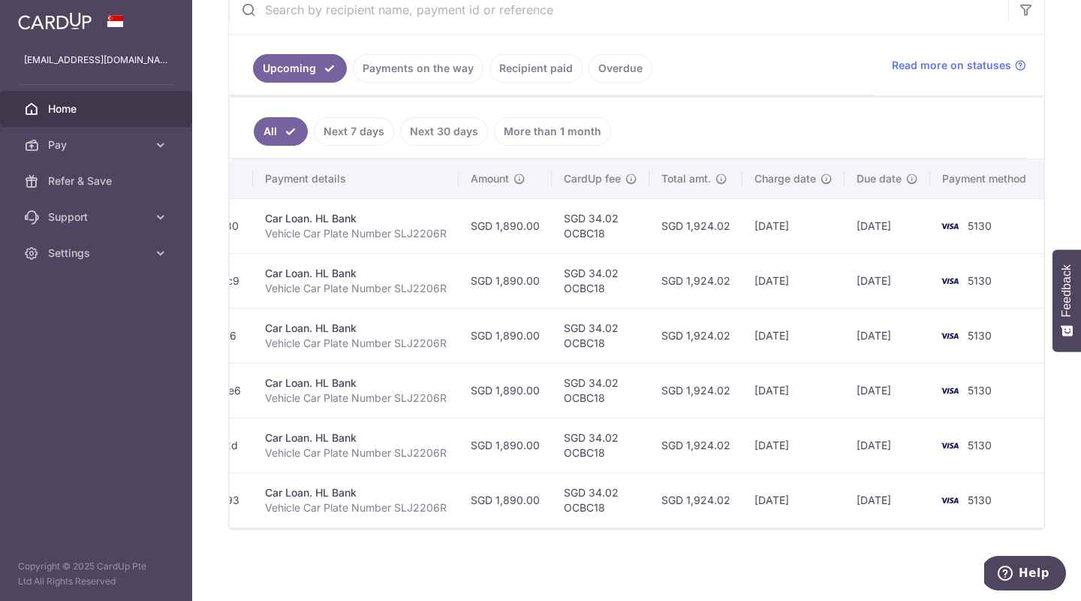
scroll to position [313, 0]
